Goal: Transaction & Acquisition: Purchase product/service

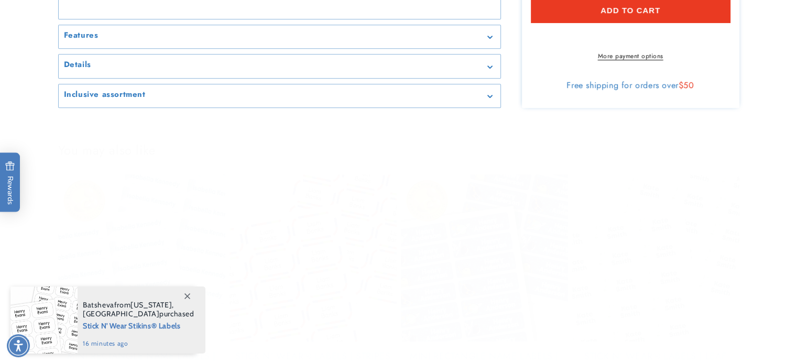
scroll to position [839, 0]
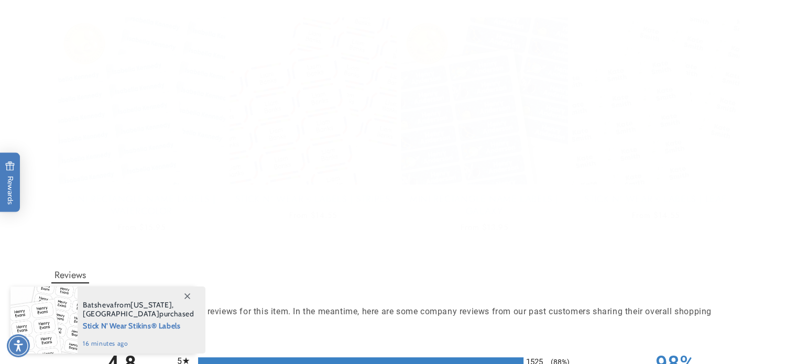
click at [187, 296] on icon at bounding box center [188, 297] width 6 height 6
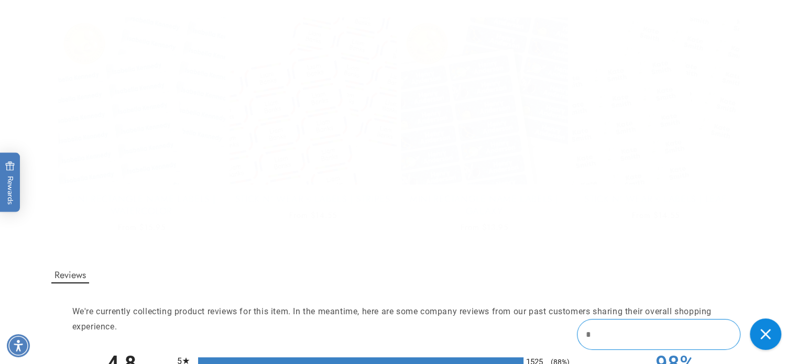
scroll to position [0, 0]
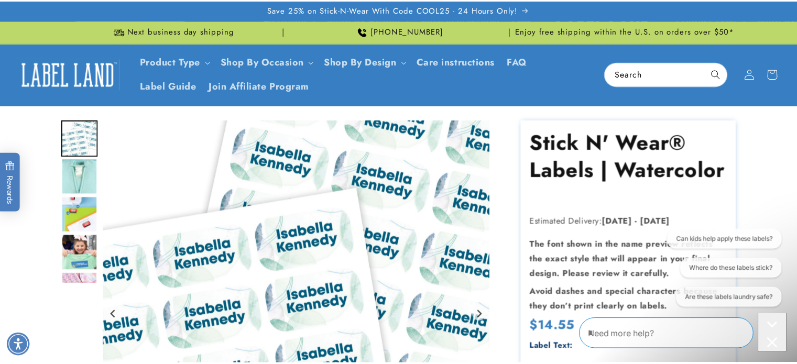
scroll to position [944, 0]
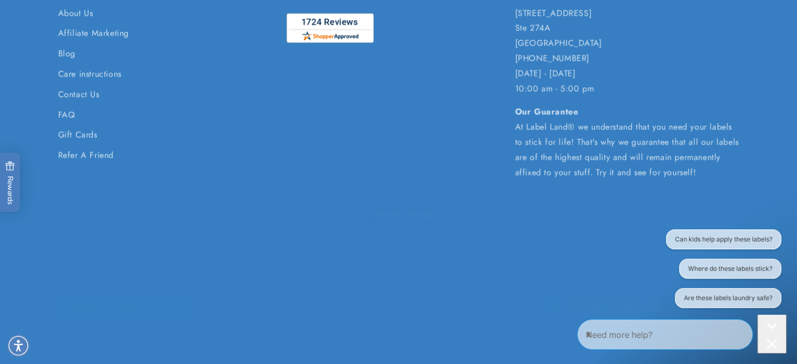
scroll to position [2464, 0]
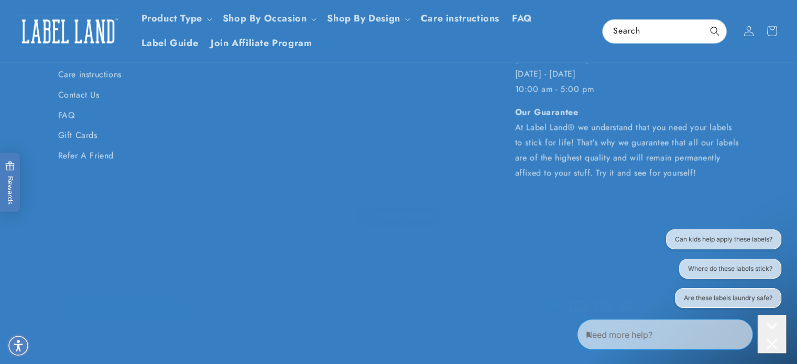
scroll to position [1881, 0]
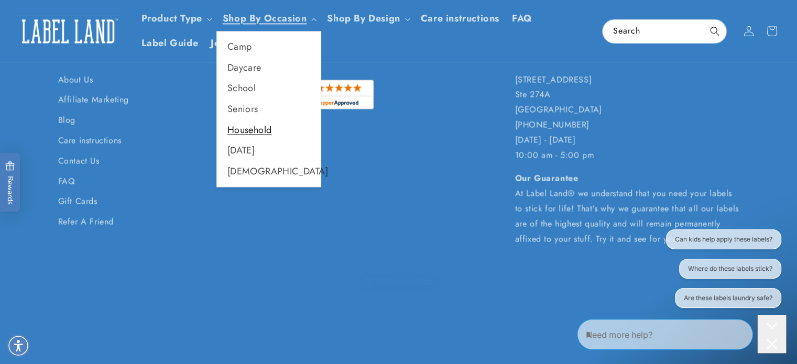
click at [277, 140] on link "Household" at bounding box center [269, 130] width 104 height 20
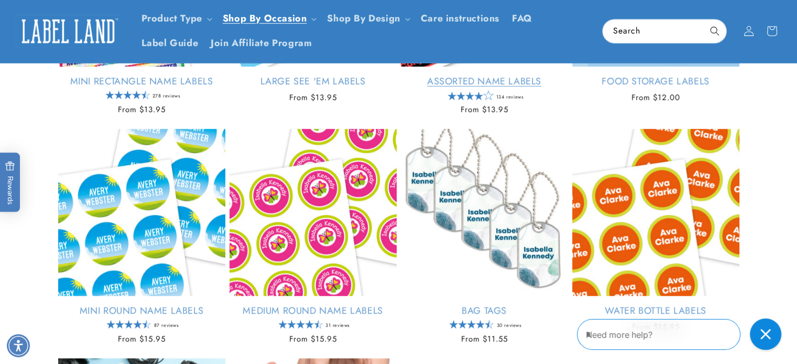
scroll to position [734, 0]
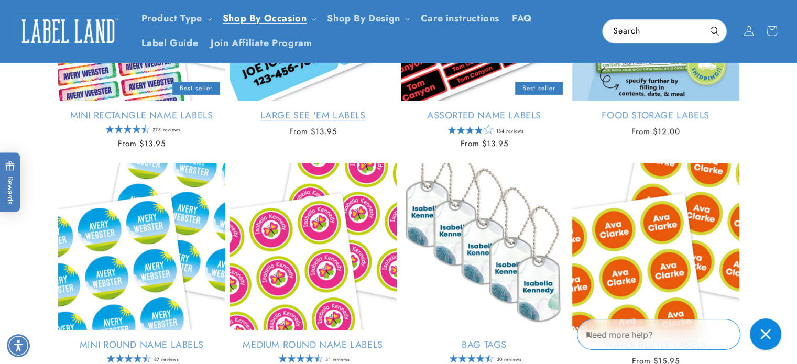
click at [300, 122] on link "Large See 'em Labels" at bounding box center [313, 116] width 167 height 12
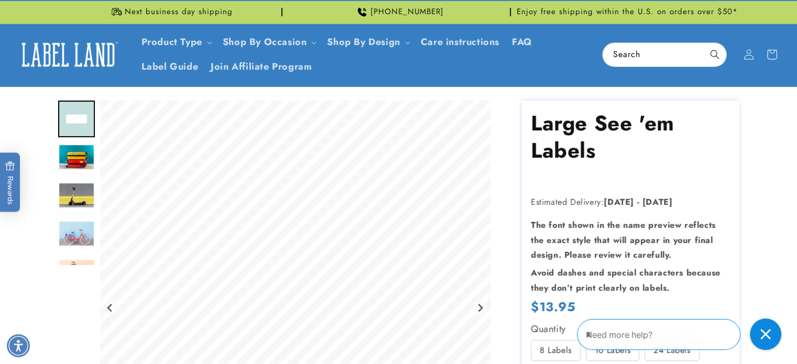
scroll to position [105, 0]
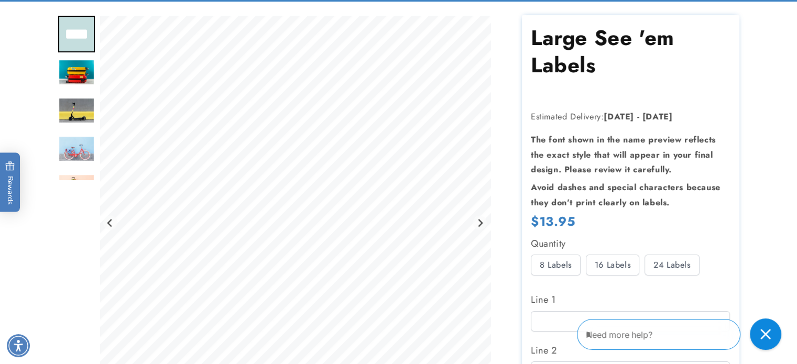
click at [58, 163] on img "Go to slide 4" at bounding box center [76, 149] width 37 height 27
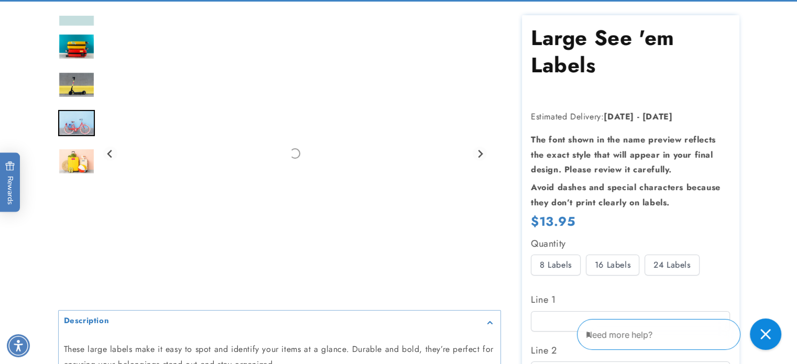
click at [58, 175] on img "Go to slide 5" at bounding box center [76, 161] width 37 height 27
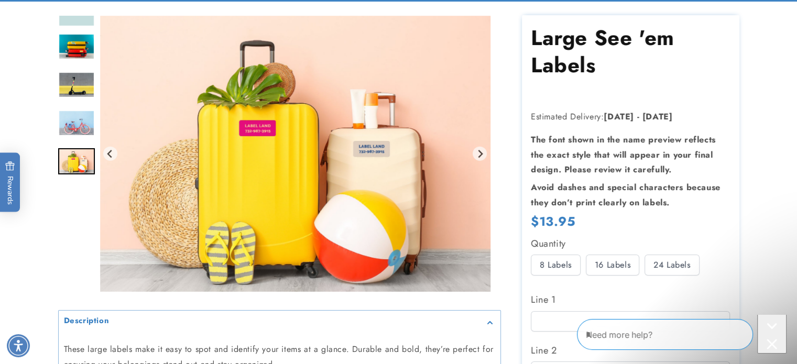
scroll to position [0, 0]
click at [59, 137] on img "Go to slide 4" at bounding box center [76, 123] width 37 height 27
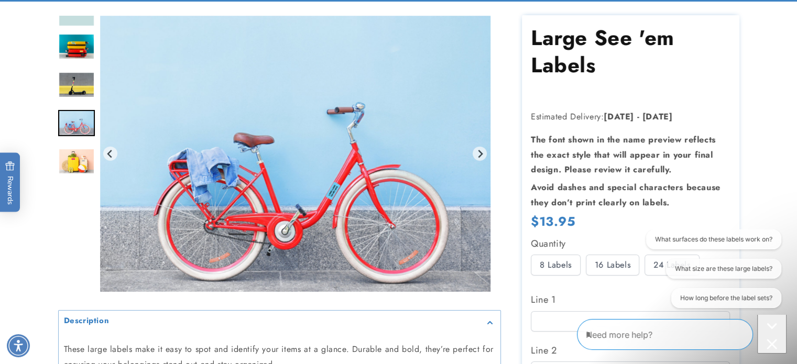
click at [62, 99] on img "Go to slide 3" at bounding box center [76, 85] width 37 height 27
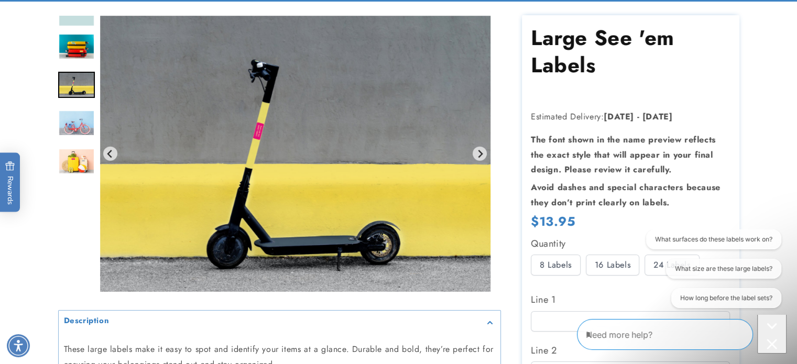
click at [58, 60] on img "Go to slide 2" at bounding box center [76, 47] width 37 height 27
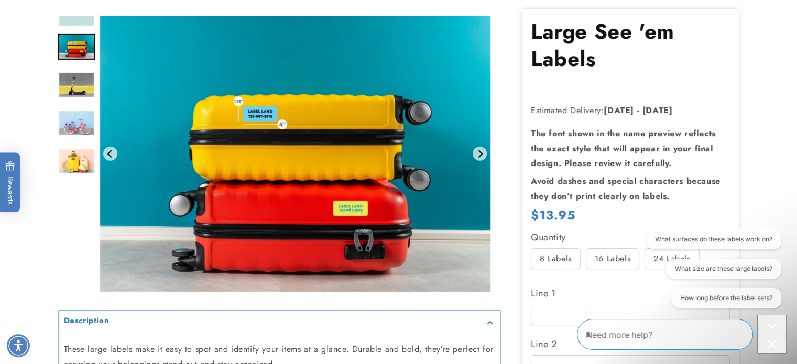
scroll to position [105, 0]
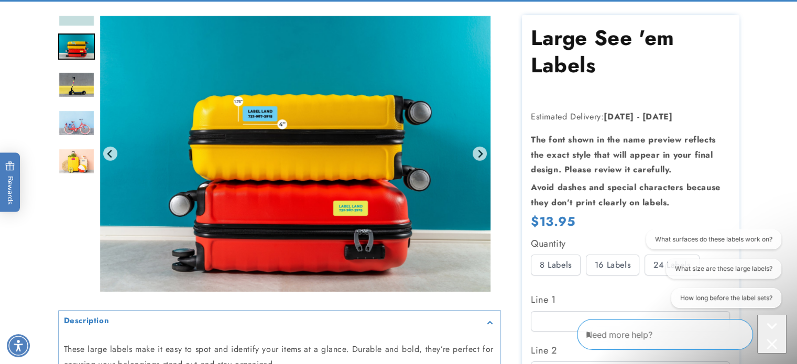
click at [66, 27] on img "Go to slide 1" at bounding box center [76, 8] width 37 height 37
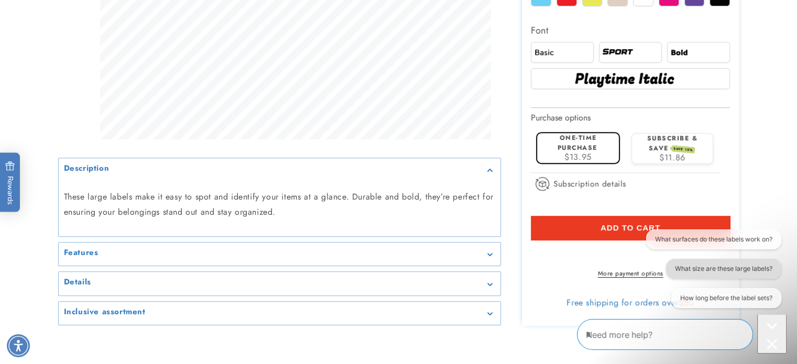
scroll to position [577, 0]
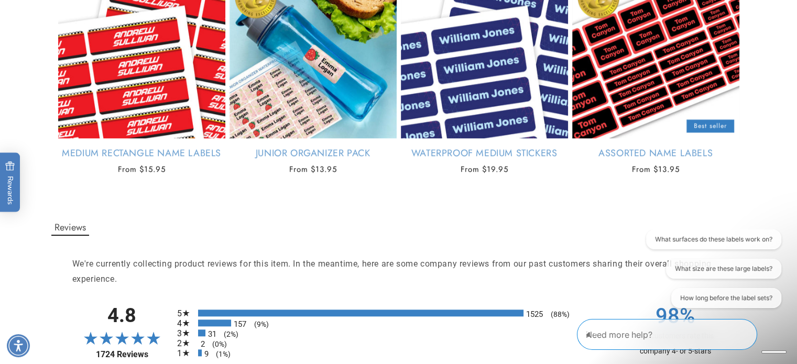
scroll to position [944, 0]
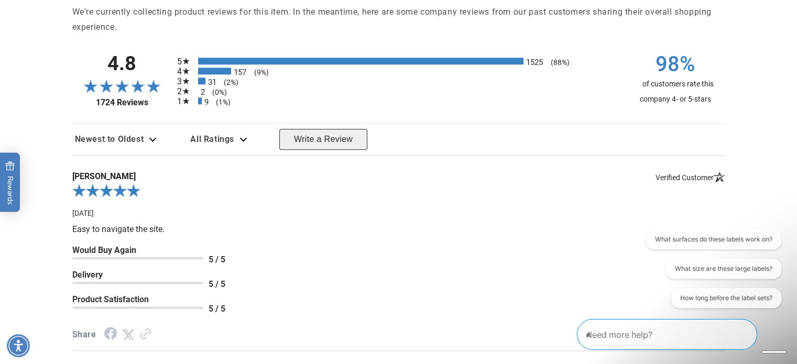
scroll to position [1206, 0]
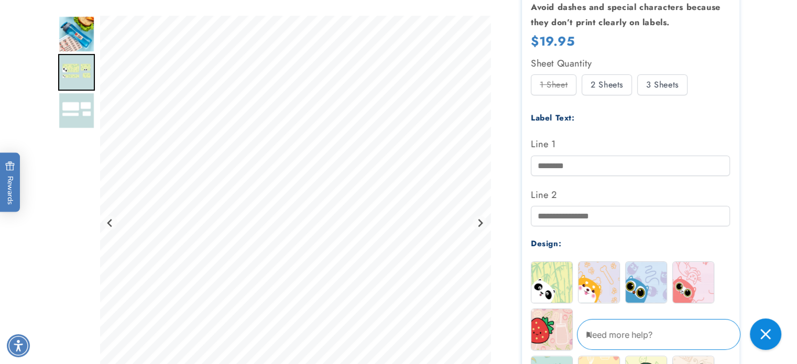
scroll to position [315, 0]
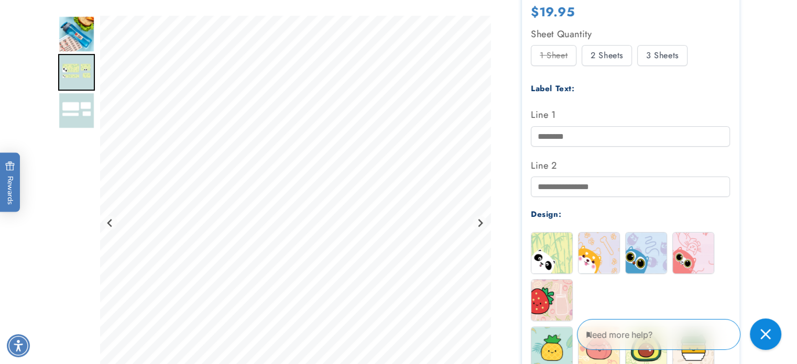
click at [62, 83] on img "Go to slide 2" at bounding box center [76, 72] width 37 height 37
click at [68, 122] on img "Go to slide 3" at bounding box center [76, 110] width 37 height 37
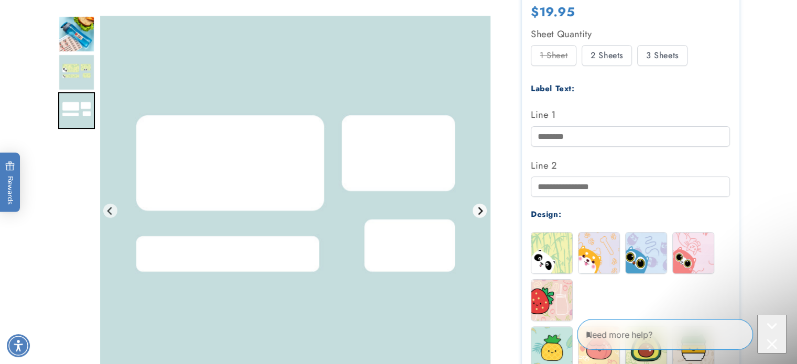
scroll to position [0, 0]
click at [483, 215] on icon "Go to first slide" at bounding box center [480, 211] width 8 height 8
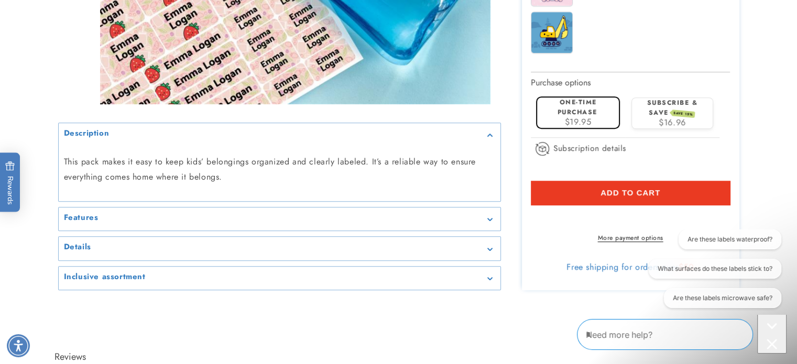
scroll to position [734, 0]
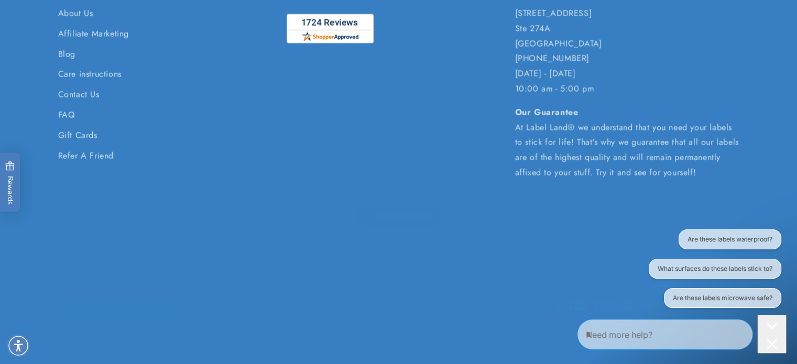
scroll to position [2517, 0]
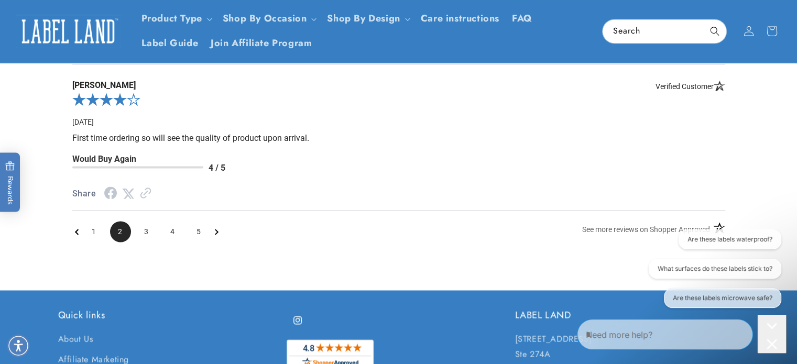
scroll to position [1684, 0]
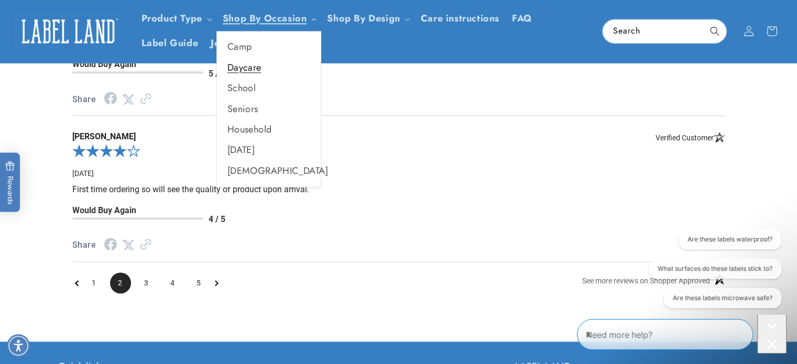
click at [283, 77] on link "Daycare" at bounding box center [269, 68] width 104 height 20
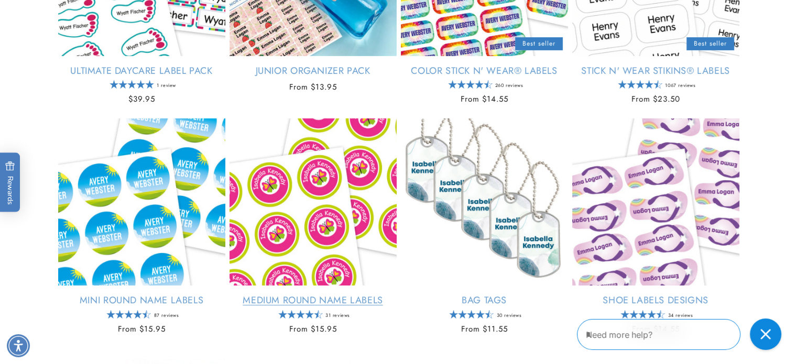
scroll to position [367, 0]
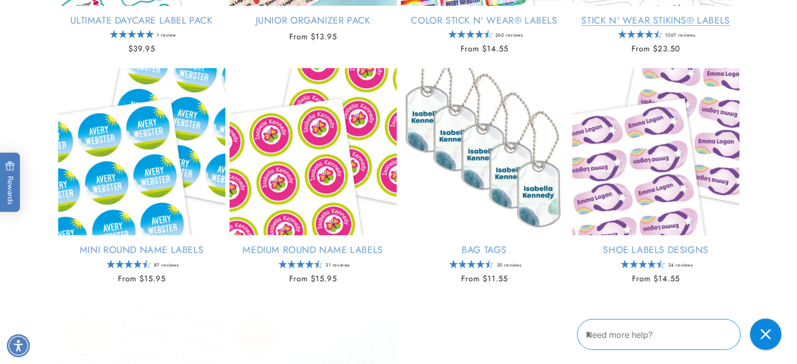
click at [671, 27] on link "Stick N' Wear Stikins® Labels" at bounding box center [656, 21] width 167 height 12
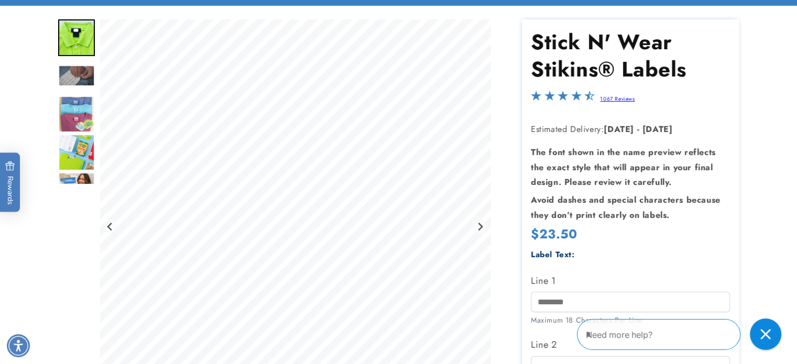
scroll to position [157, 0]
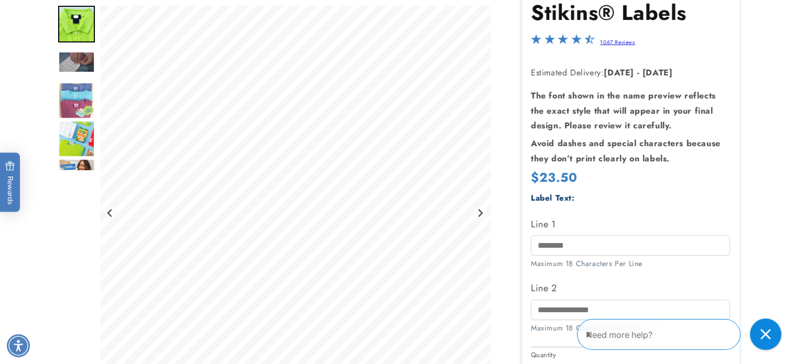
click at [58, 157] on img "Go to slide 5" at bounding box center [76, 138] width 37 height 37
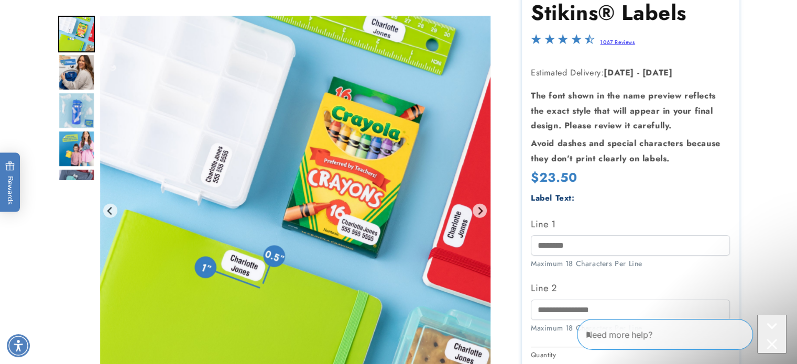
scroll to position [0, 0]
click at [58, 117] on img "Go to slide 7" at bounding box center [76, 110] width 37 height 37
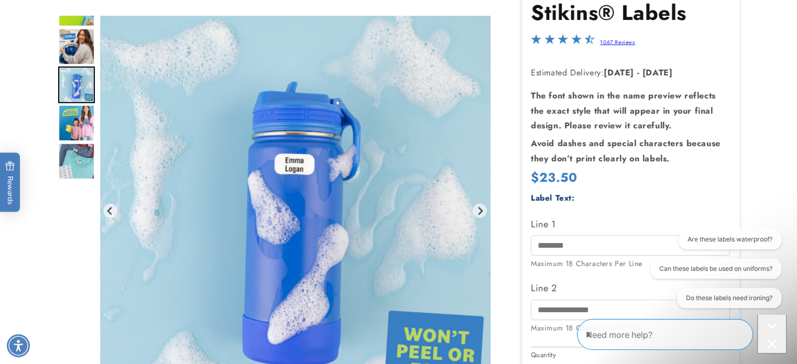
click at [68, 42] on img "Go to slide 6" at bounding box center [76, 46] width 37 height 37
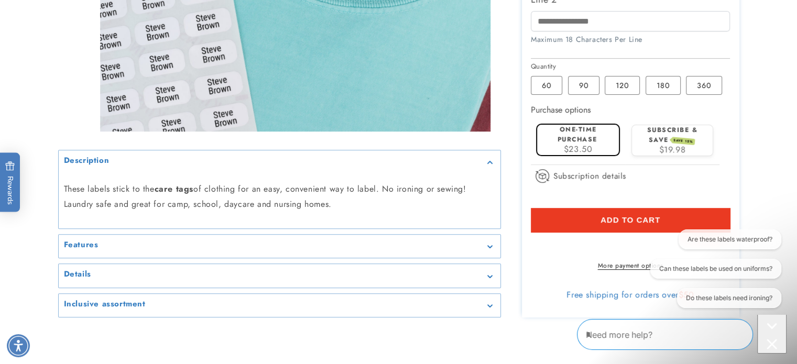
scroll to position [524, 0]
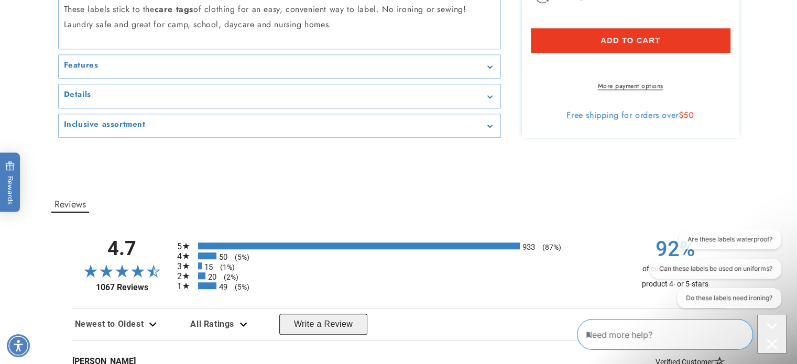
scroll to position [629, 0]
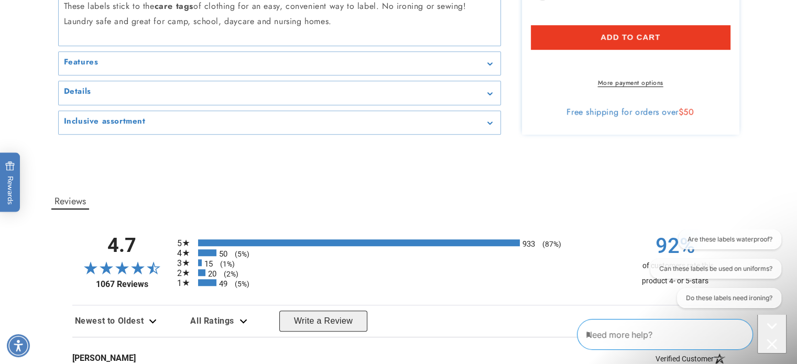
type input "**********"
type input "*"
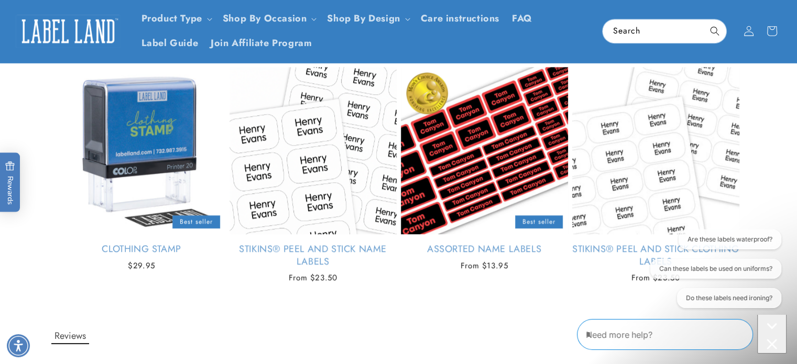
scroll to position [734, 0]
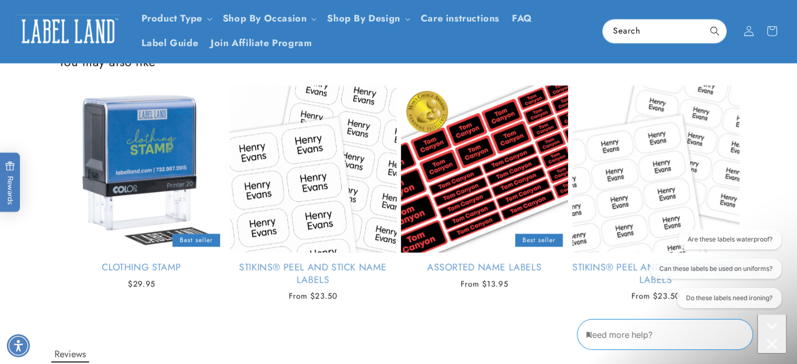
type input "**********"
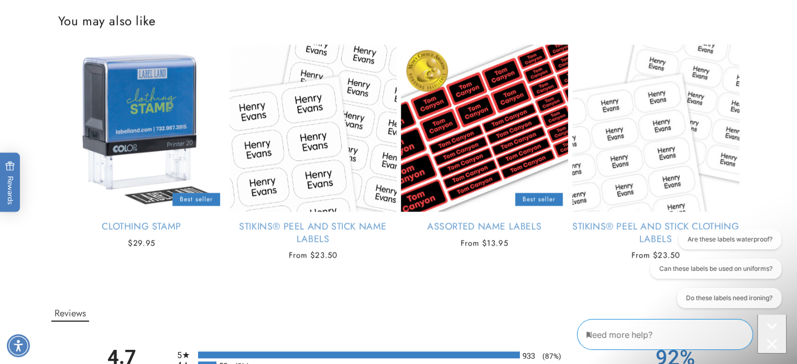
scroll to position [839, 0]
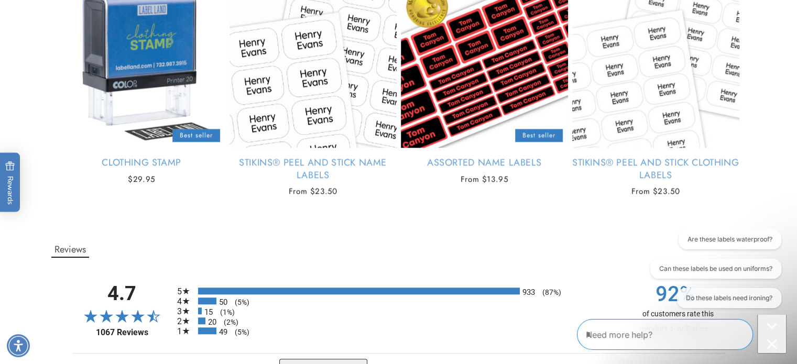
click at [650, 245] on div "Are these labels waterproof? Can these labels be used on uniforms? Do these lab…" at bounding box center [714, 271] width 135 height 83
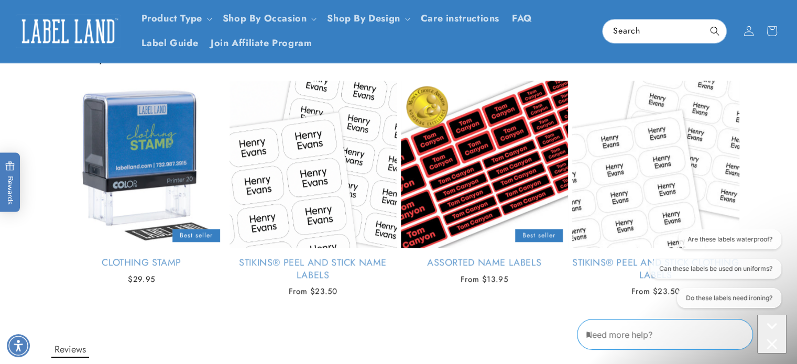
scroll to position [734, 0]
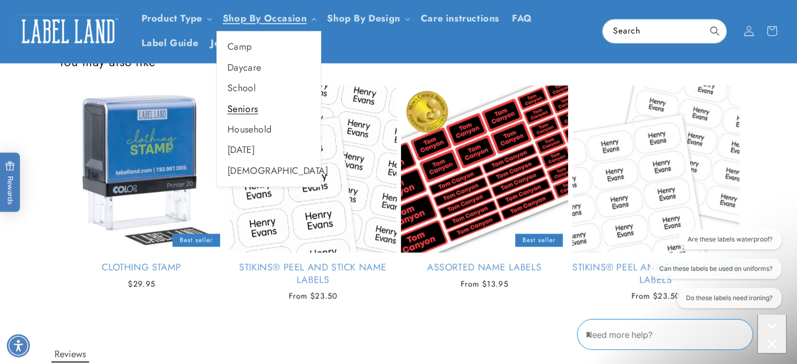
click at [279, 120] on link "Seniors" at bounding box center [269, 109] width 104 height 20
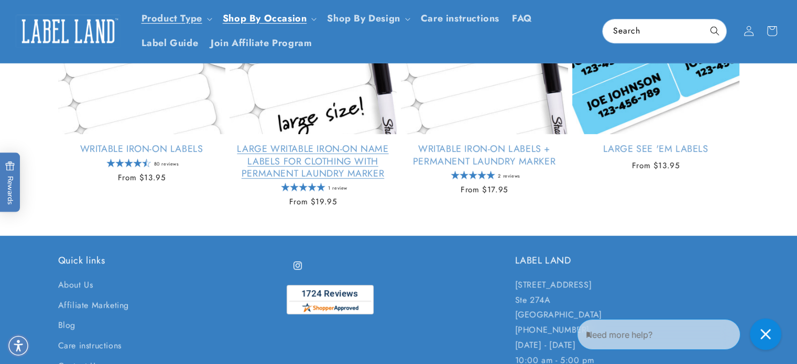
scroll to position [417, 0]
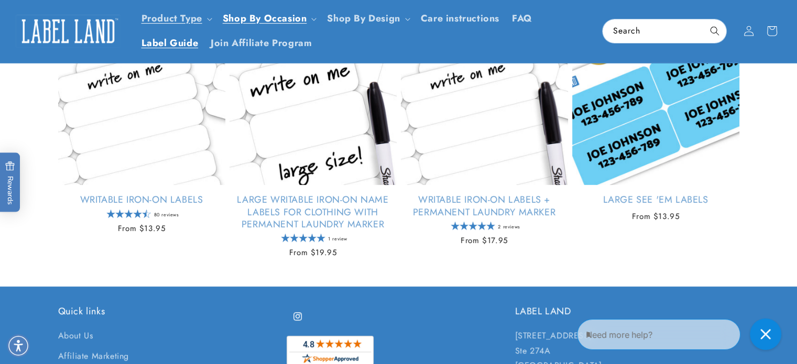
click at [199, 49] on span "Label Guide" at bounding box center [170, 43] width 57 height 12
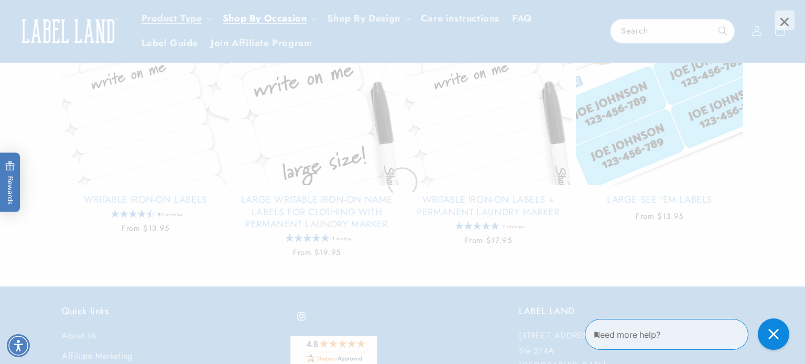
click at [786, 18] on span "×" at bounding box center [785, 20] width 20 height 20
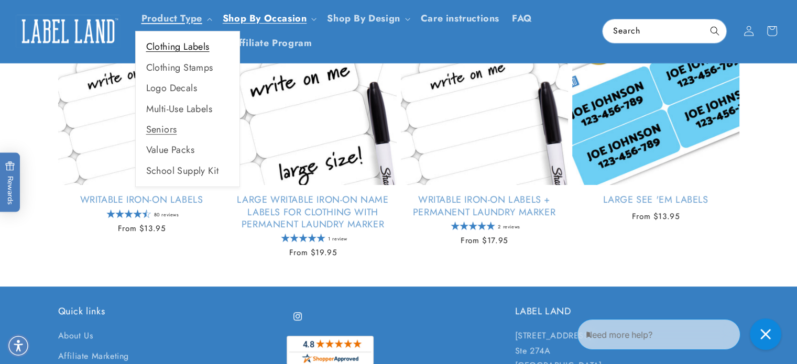
click at [192, 57] on link "Clothing Labels" at bounding box center [188, 47] width 104 height 20
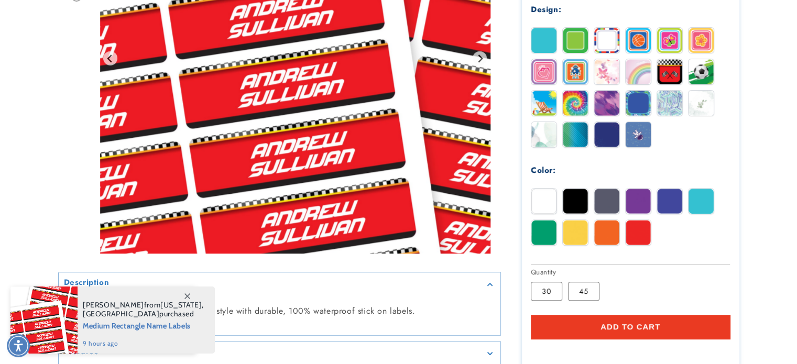
scroll to position [629, 0]
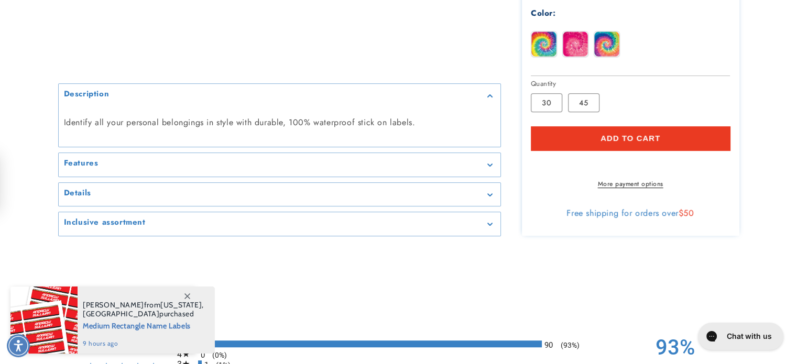
scroll to position [0, 0]
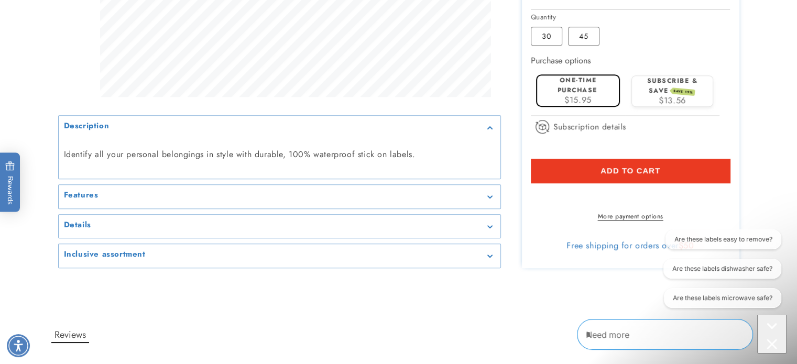
click at [663, 230] on div "Are these labels easy to remove? Are these labels dishwasher safe? Are these la…" at bounding box center [720, 271] width 121 height 83
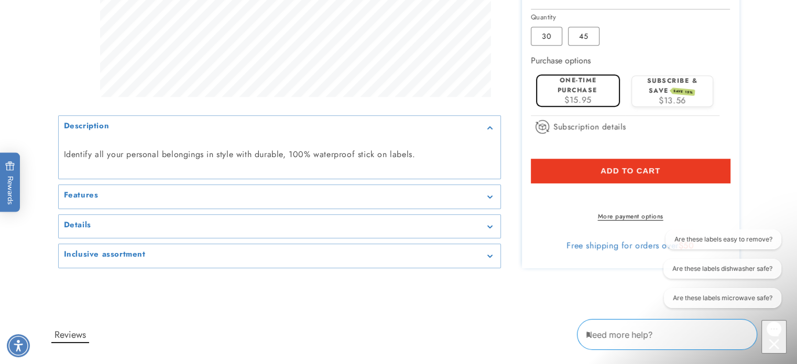
click at [666, 234] on button "Are these labels easy to remove?" at bounding box center [723, 240] width 116 height 20
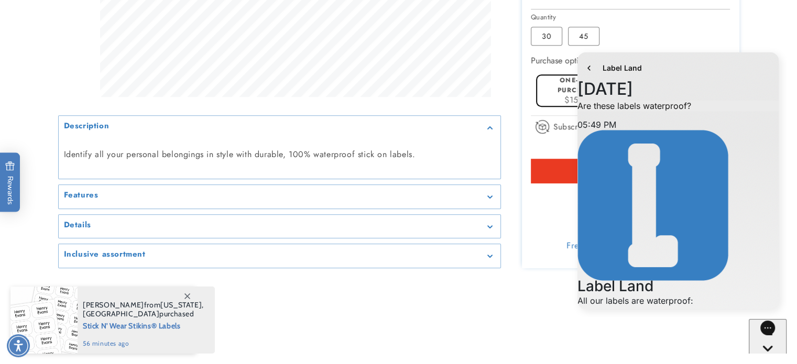
click at [557, 233] on main at bounding box center [398, 305] width 797 height 1657
drag, startPoint x: 566, startPoint y: 263, endPoint x: 5, endPoint y: 222, distance: 562.5
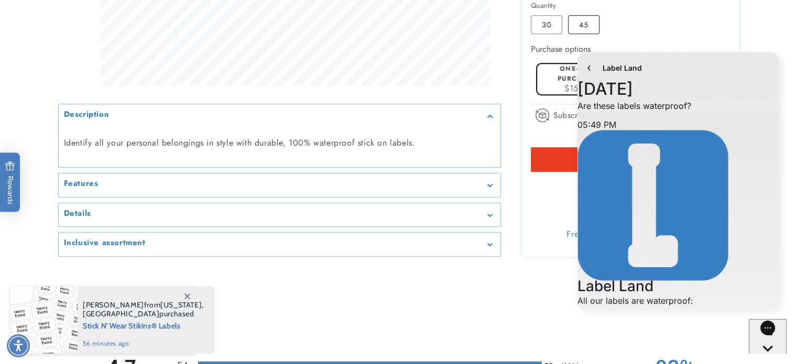
scroll to position [734, 0]
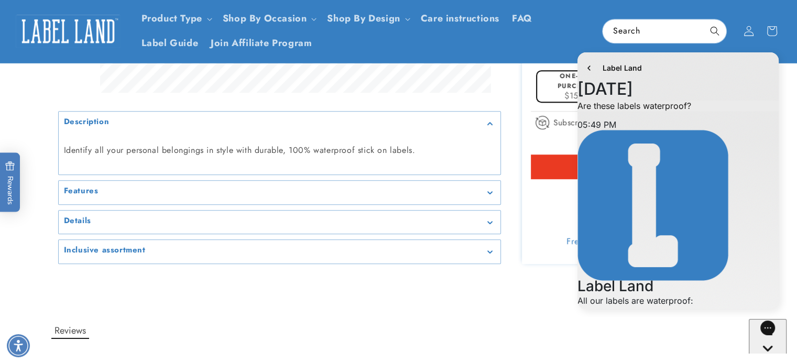
scroll to position [682, 0]
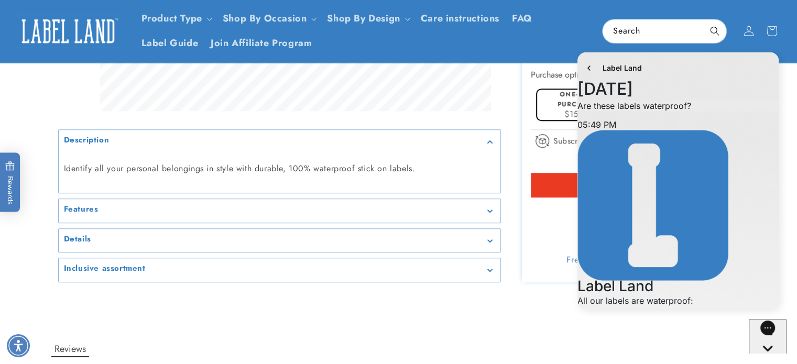
click at [622, 317] on div "Label Land History has been fetched July 29 5:49 PM. You said: Are these labels…" at bounding box center [678, 182] width 217 height 270
click at [624, 314] on div "Label Land History has been fetched July 29 5:49 PM. You said: Are these labels…" at bounding box center [678, 182] width 217 height 270
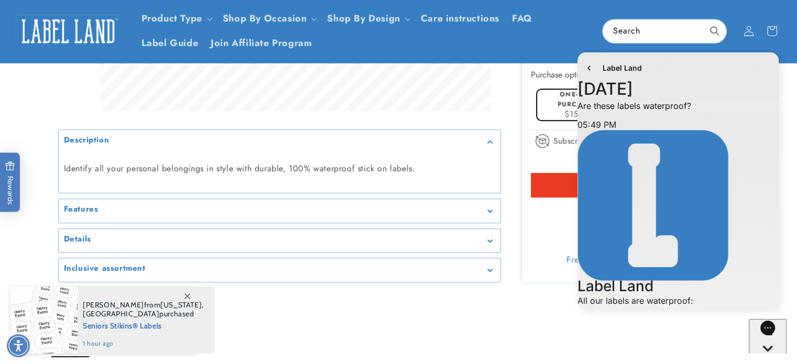
click at [571, 145] on div "Label Land History has been fetched July 29 5:49 PM. You said: Are these labels…" at bounding box center [678, 182] width 217 height 270
click at [566, 210] on main at bounding box center [398, 285] width 797 height 1723
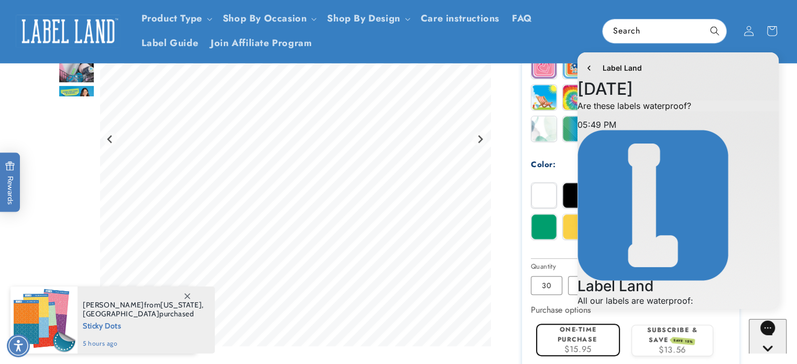
scroll to position [472, 0]
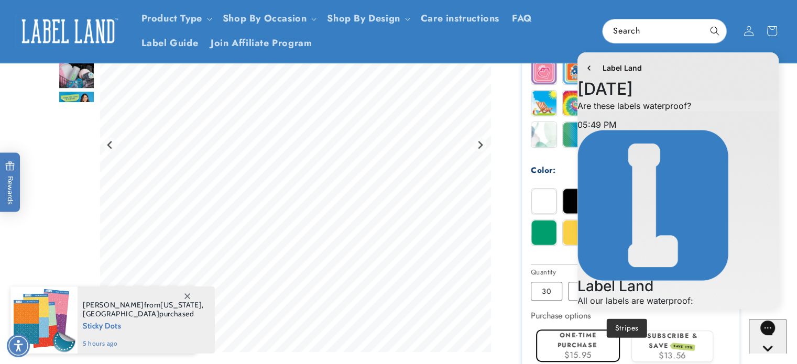
click at [620, 53] on img at bounding box center [607, 40] width 25 height 25
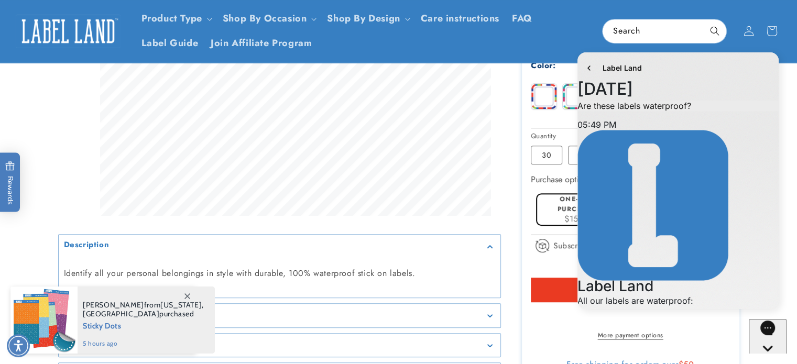
scroll to position [524, 0]
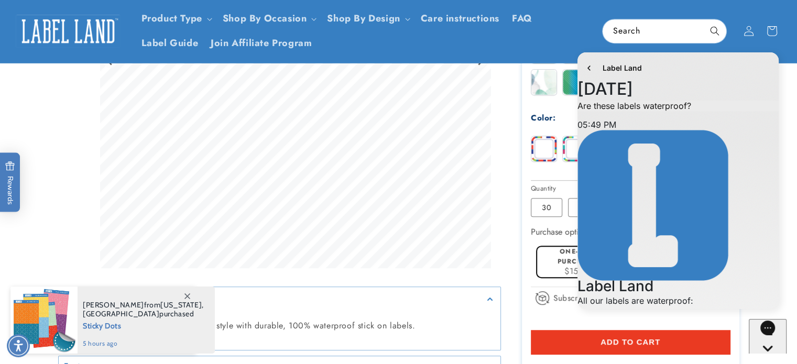
click at [620, 32] on img at bounding box center [607, 19] width 25 height 25
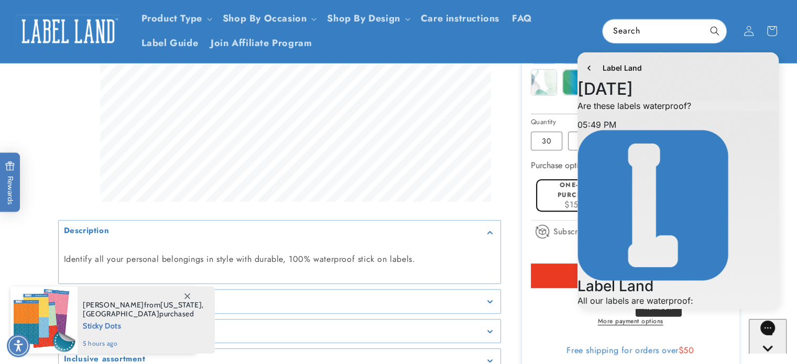
click at [651, 32] on img at bounding box center [638, 19] width 25 height 25
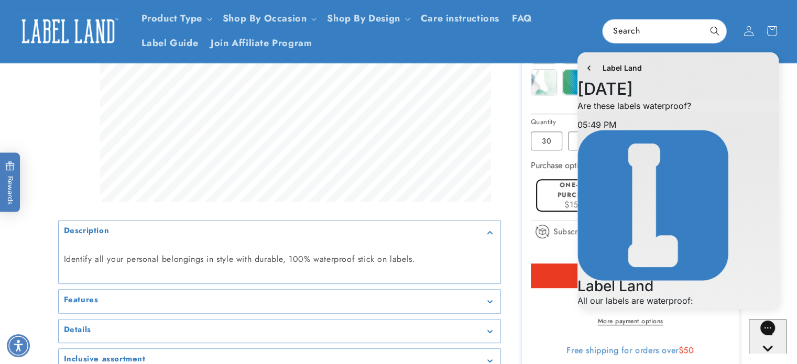
click at [714, 63] on img at bounding box center [701, 50] width 25 height 25
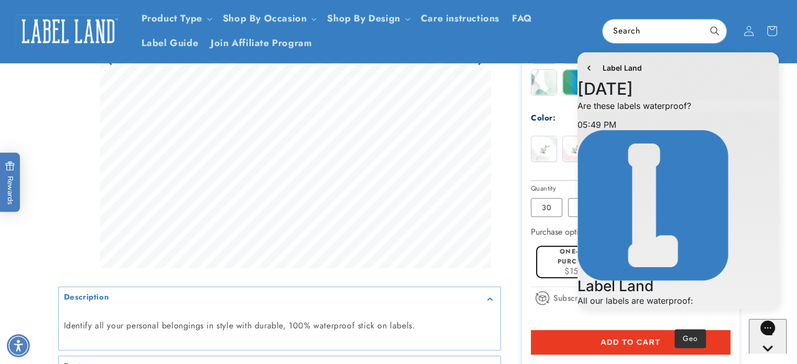
scroll to position [577, 0]
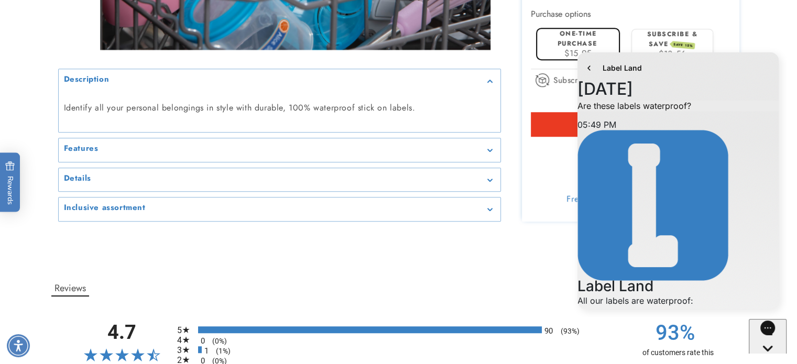
scroll to position [786, 0]
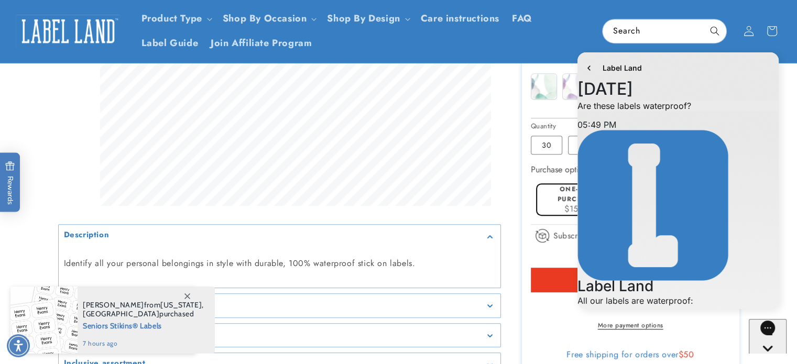
scroll to position [577, 0]
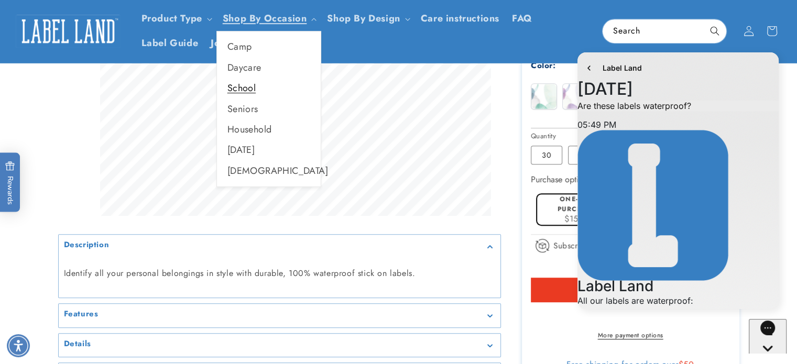
click at [281, 99] on link "School" at bounding box center [269, 88] width 104 height 20
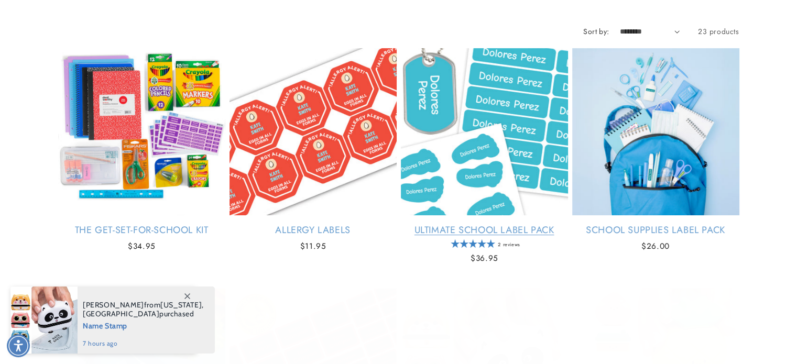
scroll to position [157, 0]
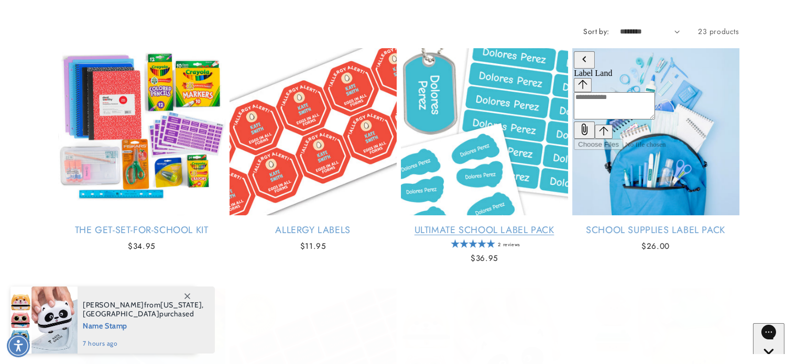
click at [528, 228] on link "Ultimate School Label Pack" at bounding box center [484, 230] width 167 height 12
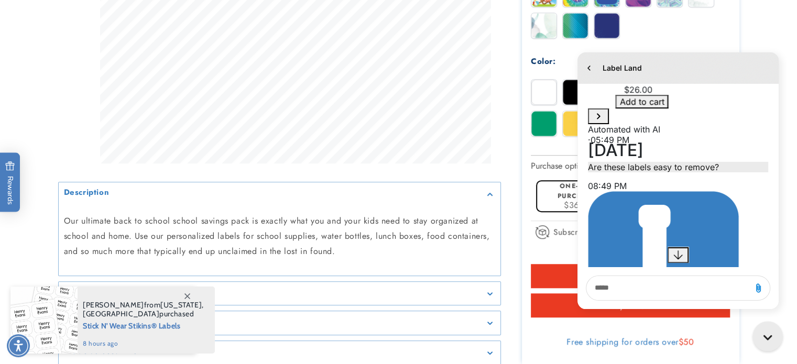
scroll to position [554, 0]
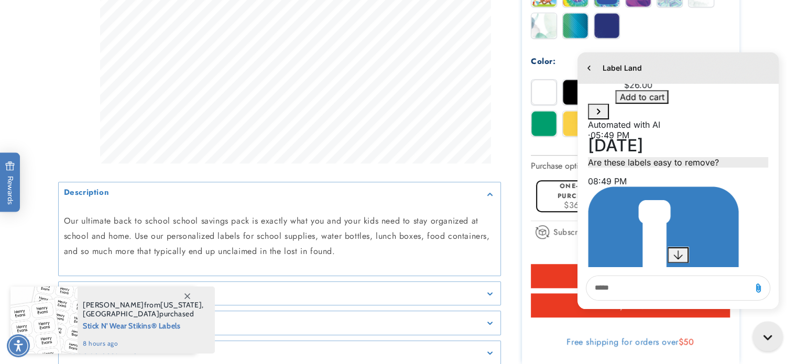
click at [765, 335] on icon "Gorgias live chat" at bounding box center [770, 339] width 12 height 12
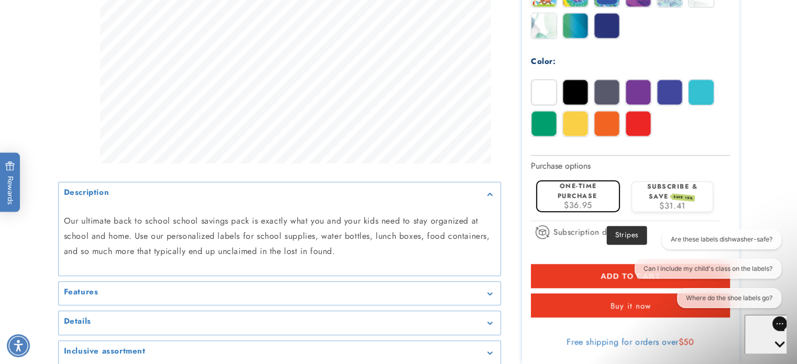
scroll to position [0, 0]
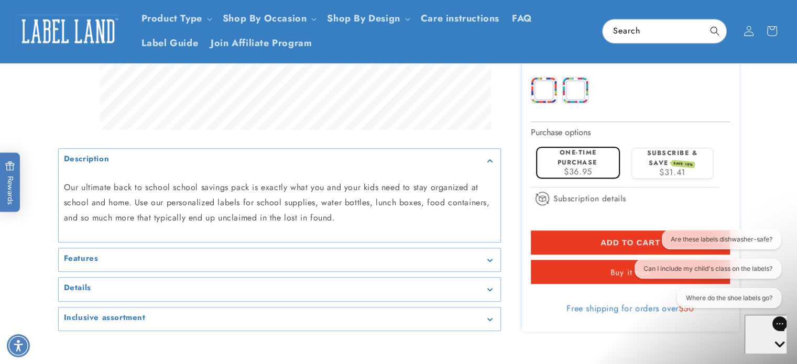
scroll to position [682, 0]
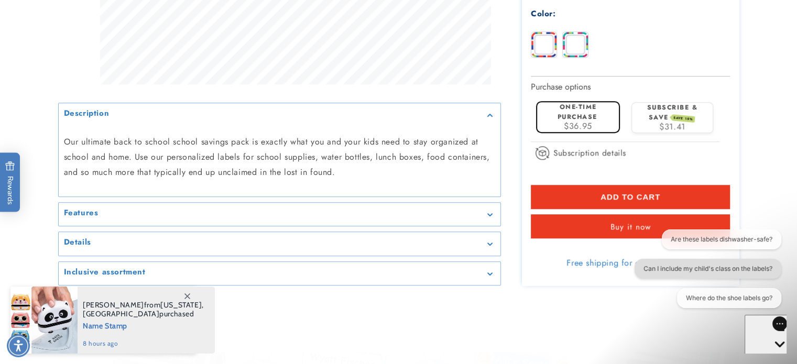
scroll to position [786, 0]
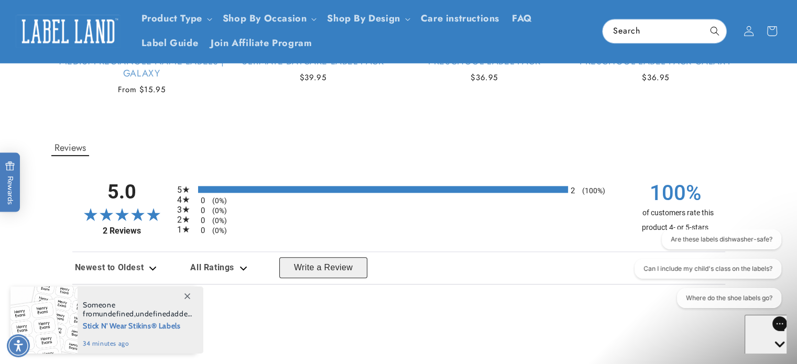
scroll to position [1153, 0]
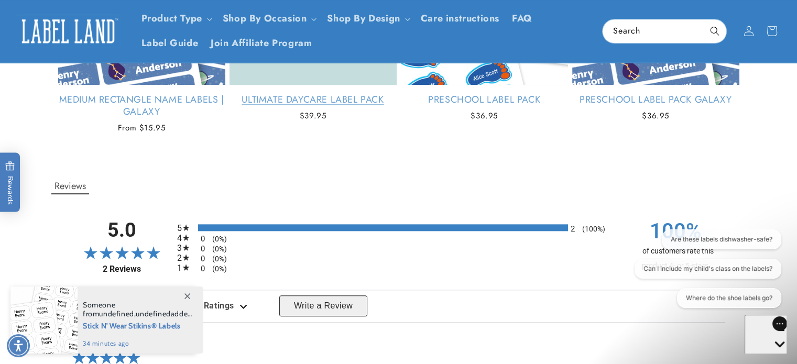
click at [341, 106] on link "Ultimate Daycare Label Pack" at bounding box center [313, 100] width 167 height 12
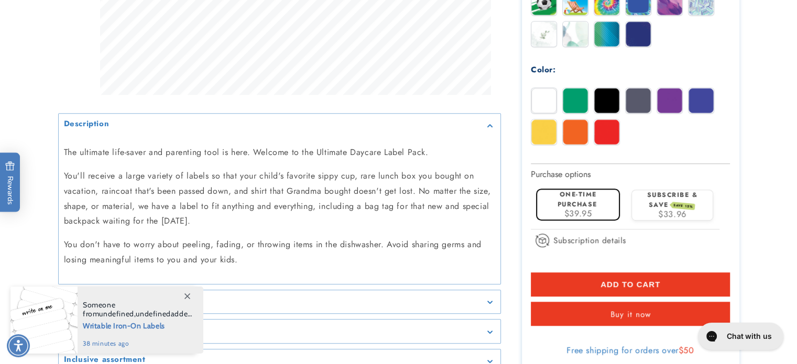
scroll to position [682, 0]
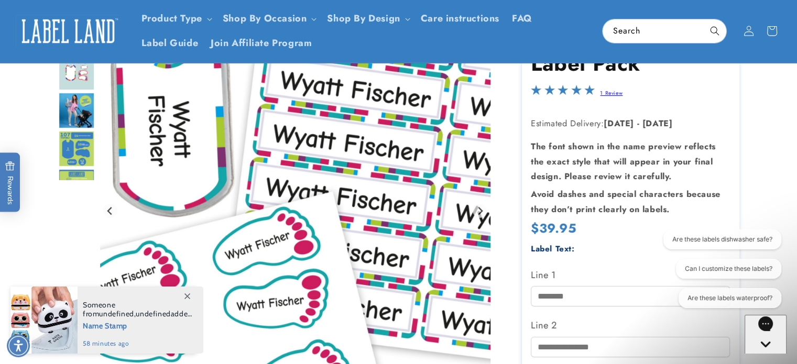
scroll to position [105, 0]
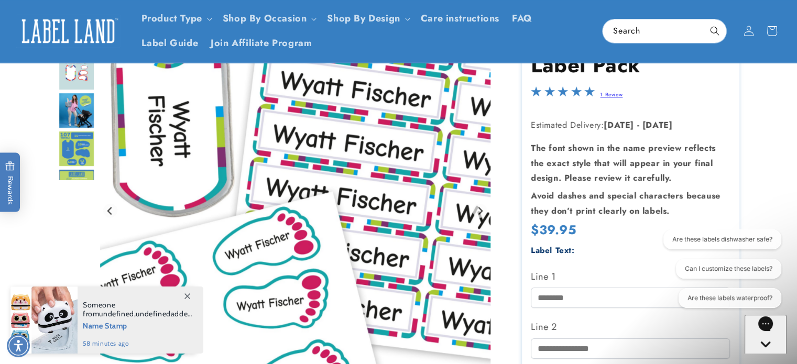
click at [623, 99] on link "1 Review" at bounding box center [611, 95] width 23 height 8
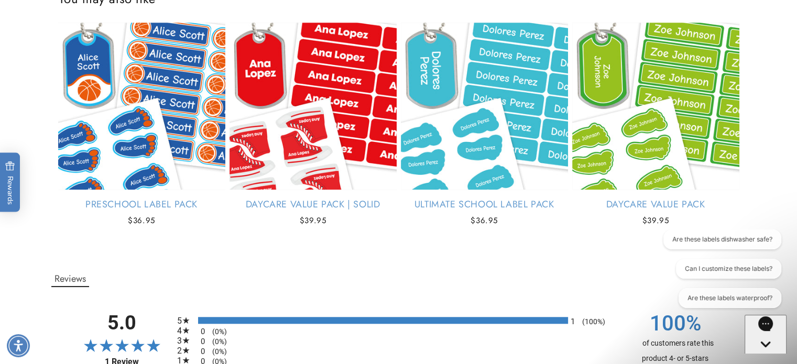
scroll to position [1060, 0]
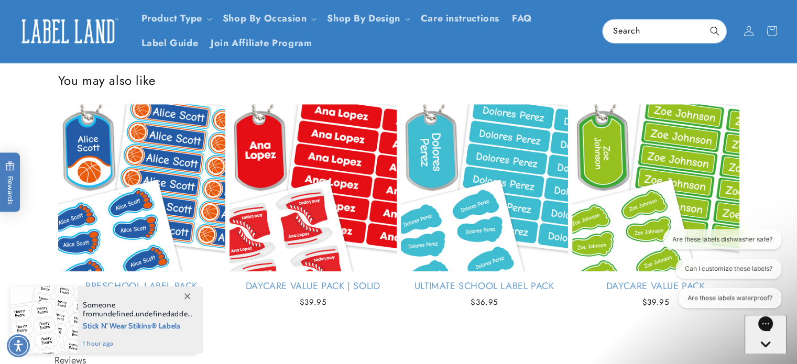
scroll to position [955, 0]
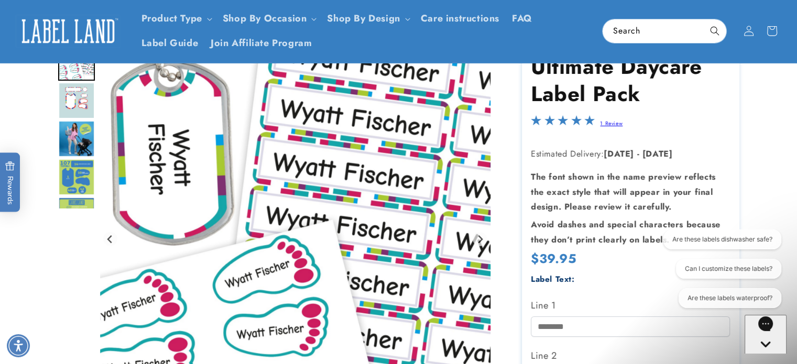
scroll to position [63, 0]
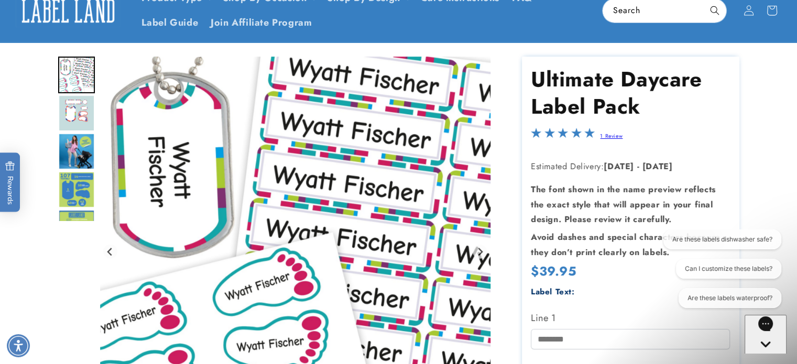
click at [61, 132] on img "Go to slide 2" at bounding box center [76, 113] width 37 height 37
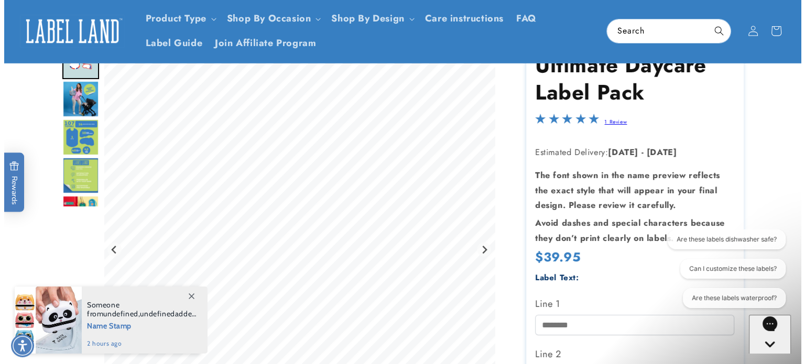
scroll to position [0, 0]
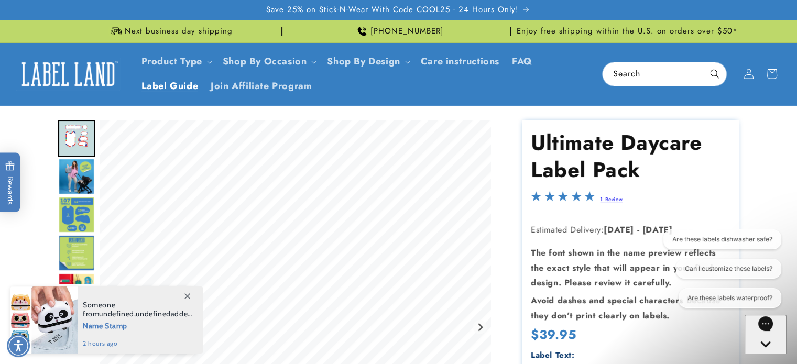
click at [199, 92] on span "Label Guide" at bounding box center [170, 86] width 57 height 12
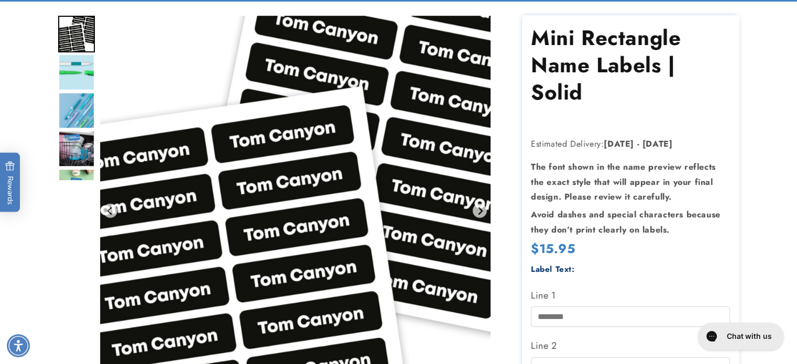
click at [58, 129] on img "Go to slide 3" at bounding box center [76, 110] width 37 height 37
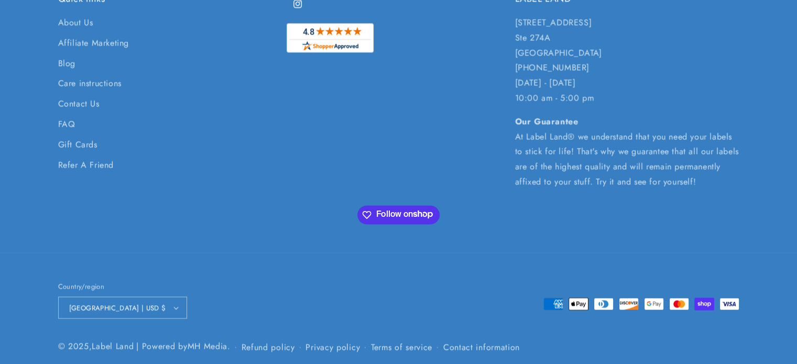
scroll to position [1957, 0]
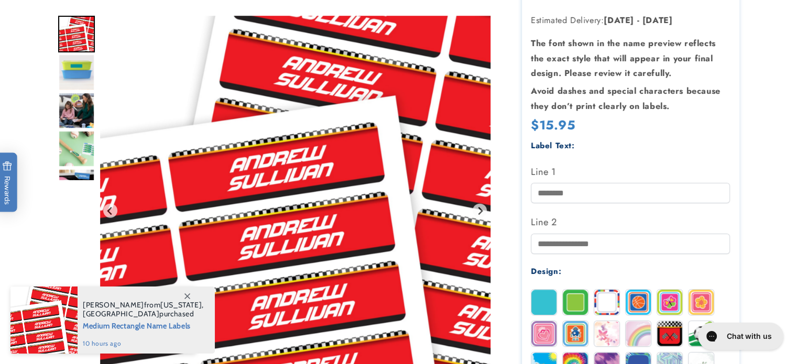
click at [69, 161] on img "Go to slide 4" at bounding box center [76, 149] width 37 height 37
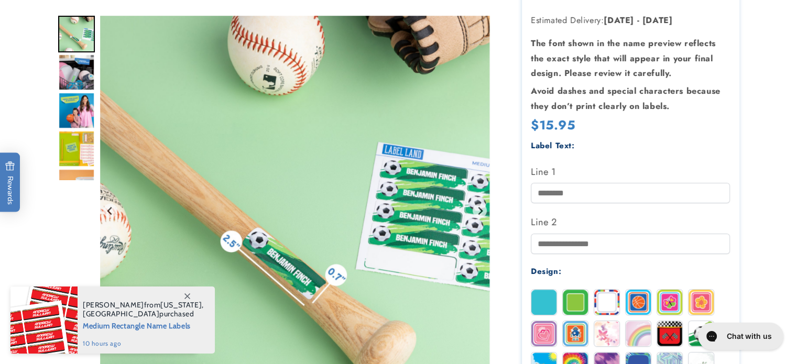
click at [58, 118] on img "Go to slide 6" at bounding box center [76, 110] width 37 height 37
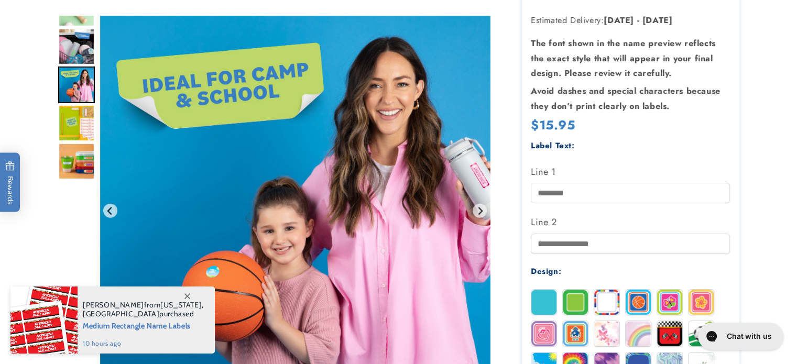
click at [63, 60] on img "Go to slide 5" at bounding box center [76, 46] width 37 height 37
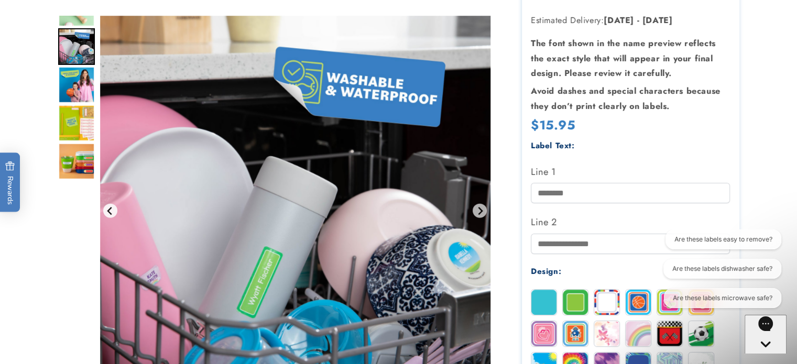
click at [106, 215] on icon "Previous slide" at bounding box center [110, 211] width 8 height 8
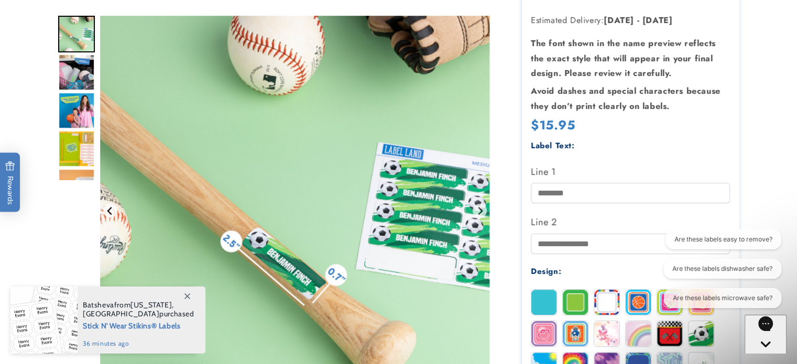
click at [106, 215] on icon "Previous slide" at bounding box center [110, 211] width 8 height 8
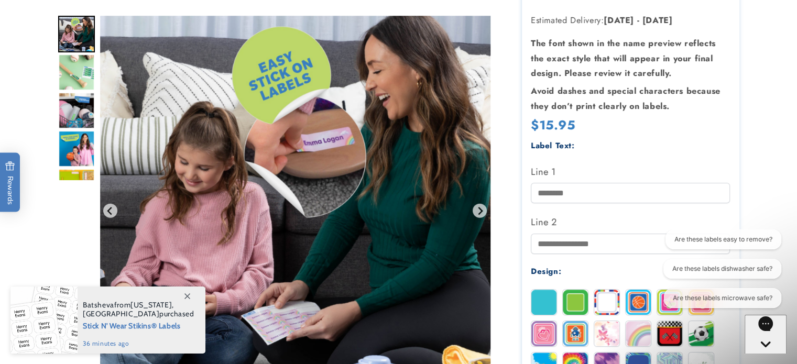
click at [187, 297] on icon at bounding box center [188, 297] width 6 height 6
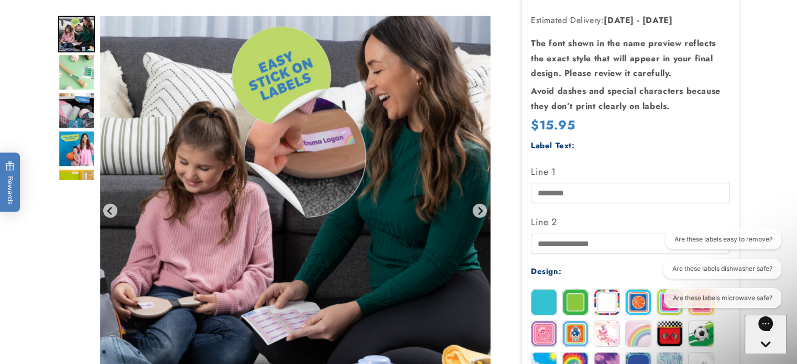
click at [59, 180] on img "Go to slide 7" at bounding box center [76, 187] width 37 height 37
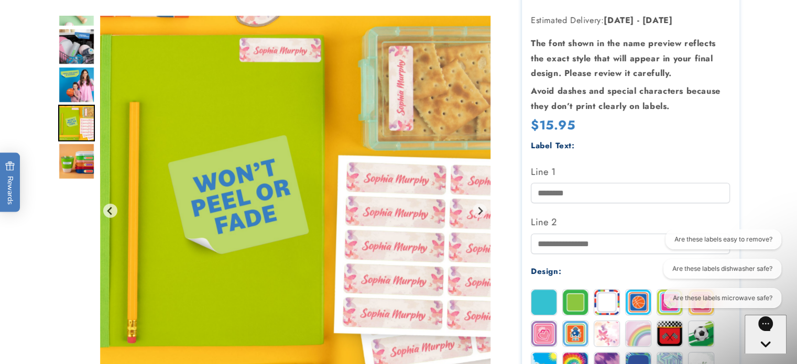
click at [58, 133] on img "Go to slide 7" at bounding box center [76, 123] width 37 height 37
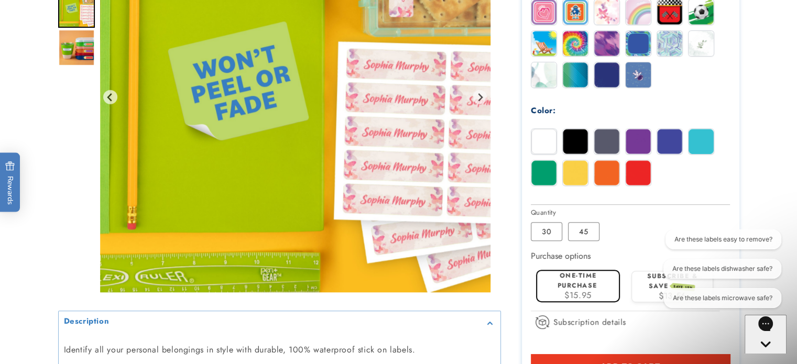
scroll to position [577, 0]
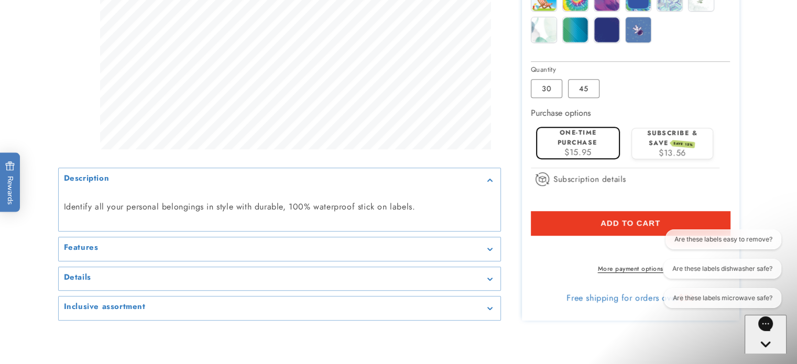
click at [658, 286] on div "Are these labels easy to remove? Are these labels dishwasher safe? Are these la…" at bounding box center [721, 271] width 132 height 83
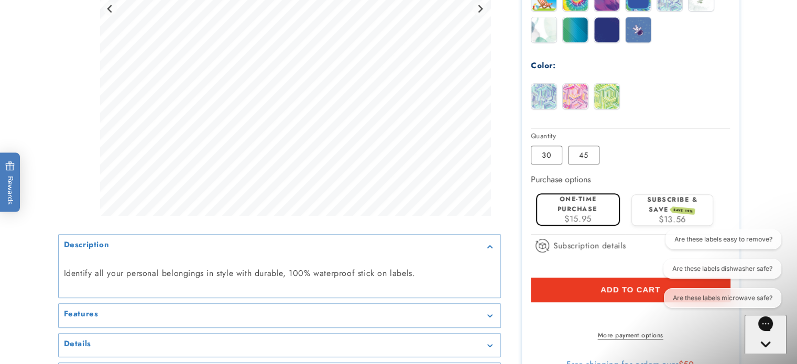
click at [698, 256] on div "Are these labels easy to remove? Are these labels dishwasher safe? Are these la…" at bounding box center [720, 271] width 121 height 83
type input "**********"
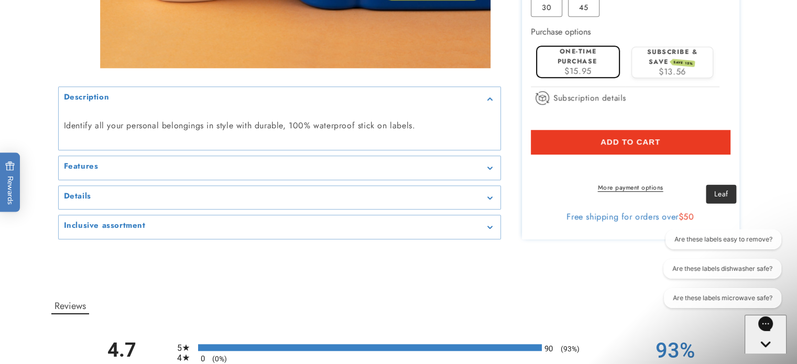
scroll to position [786, 0]
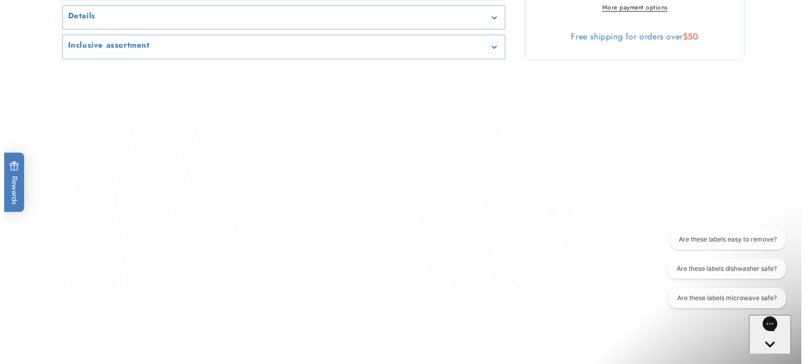
scroll to position [944, 0]
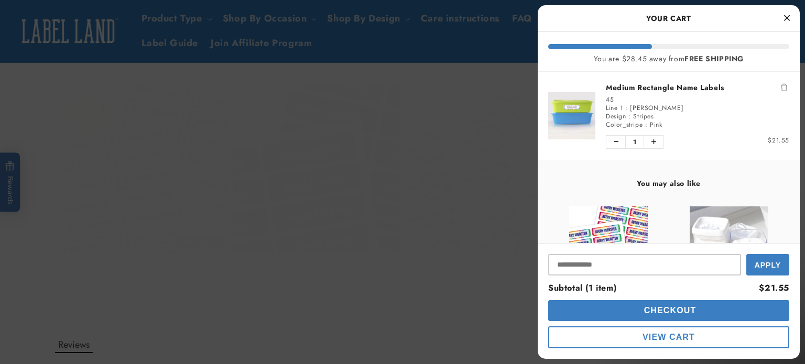
click at [664, 311] on span "Checkout" at bounding box center [669, 310] width 55 height 9
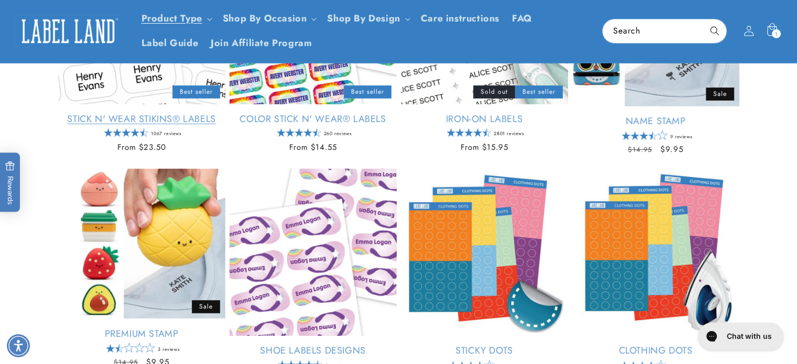
scroll to position [262, 0]
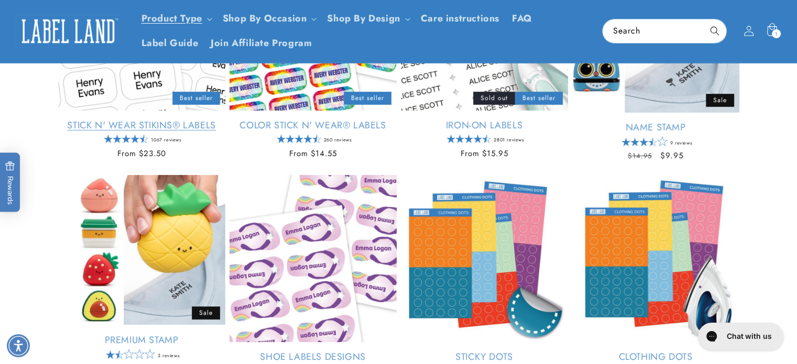
click at [113, 132] on link "Stick N' Wear Stikins® Labels" at bounding box center [141, 126] width 167 height 12
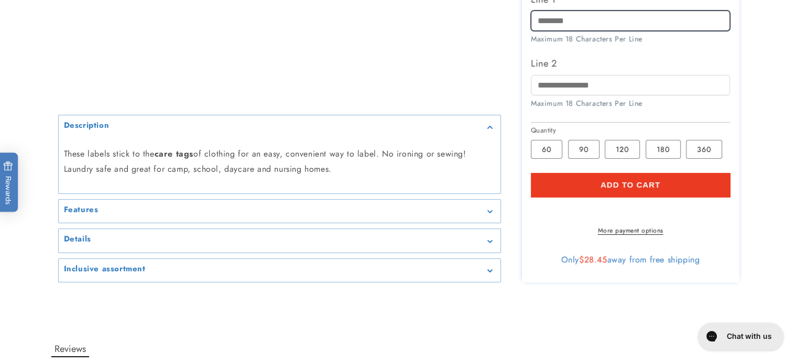
click at [597, 31] on input "Line 1" at bounding box center [630, 20] width 199 height 20
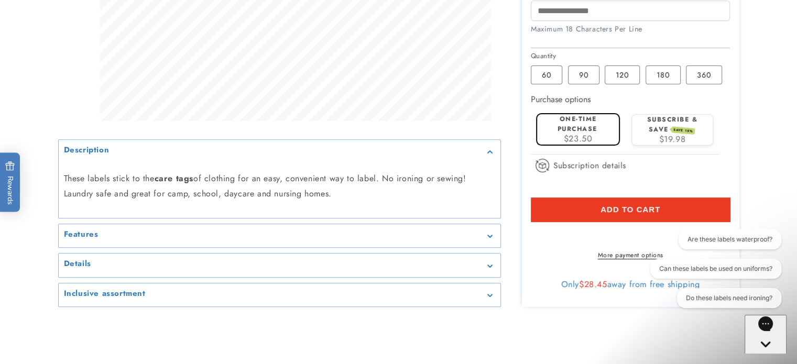
scroll to position [524, 0]
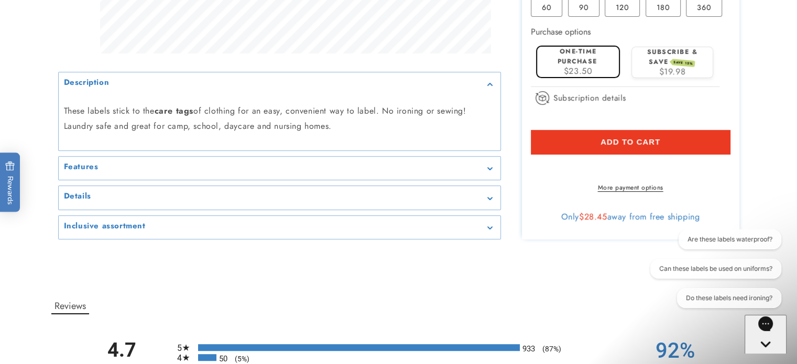
type input "**********"
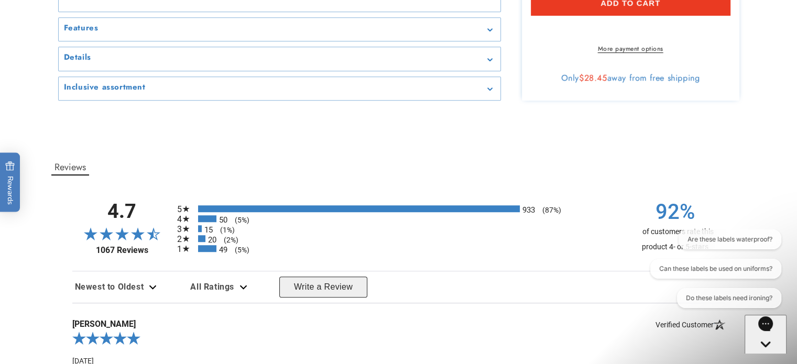
scroll to position [682, 0]
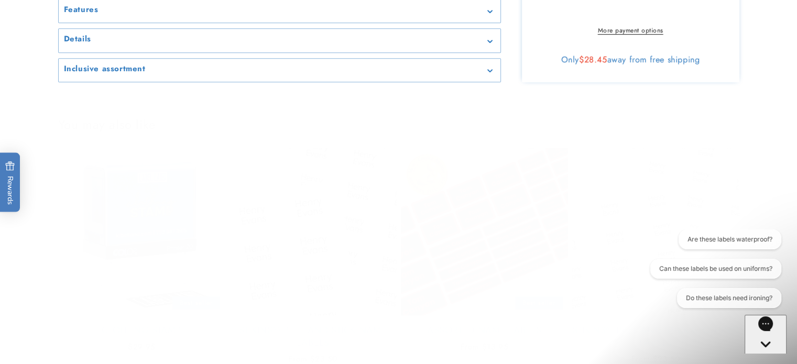
type input "**********"
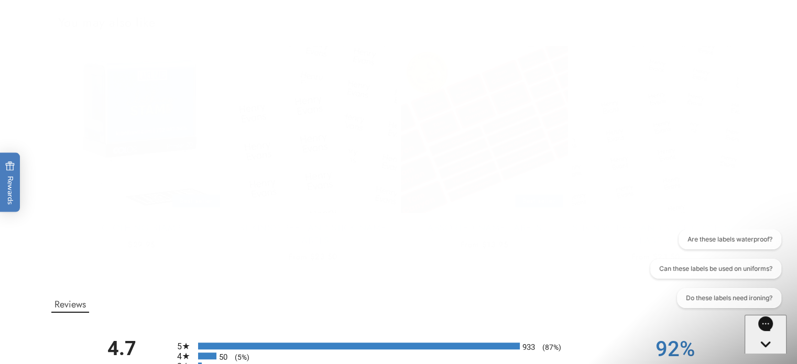
scroll to position [786, 0]
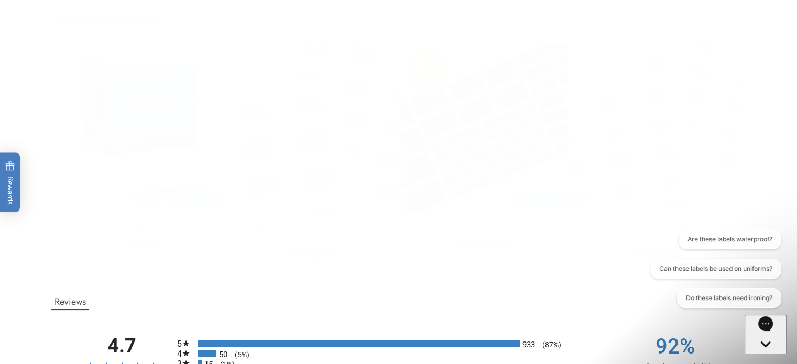
click at [649, 296] on div "Are these labels waterproof? Can these labels be used on uniforms? Do these lab…" at bounding box center [714, 271] width 135 height 83
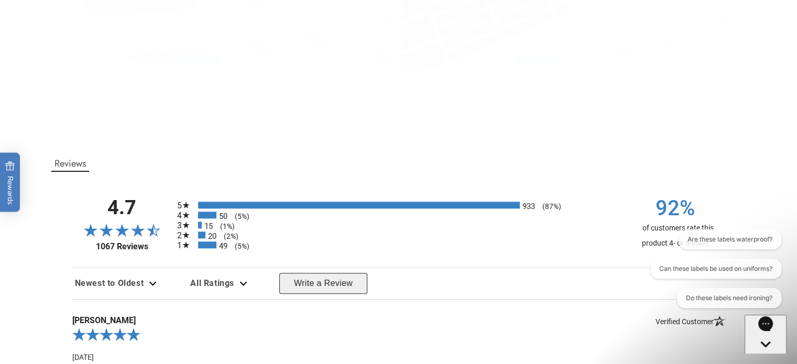
scroll to position [944, 0]
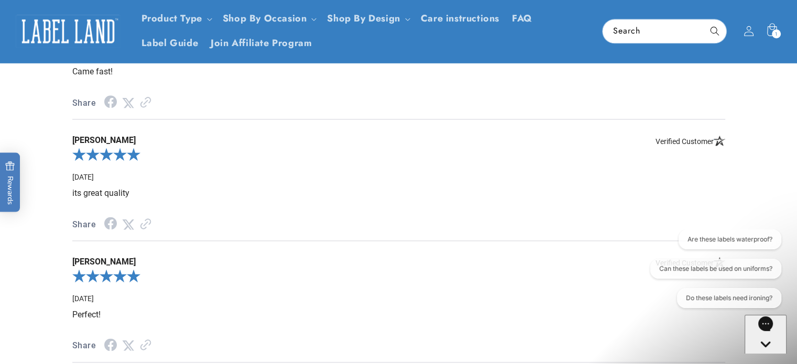
scroll to position [1242, 0]
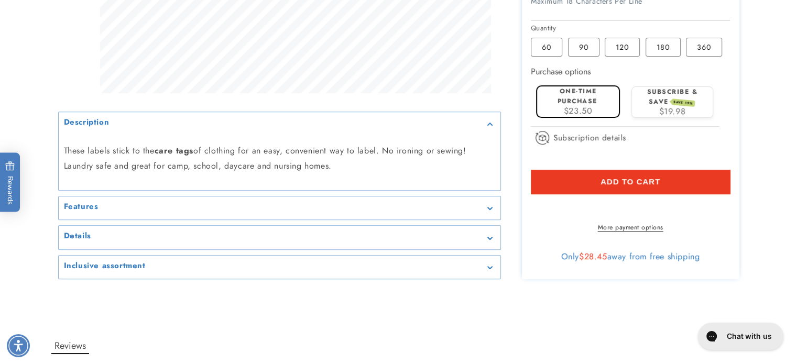
scroll to position [472, 0]
type input "**********"
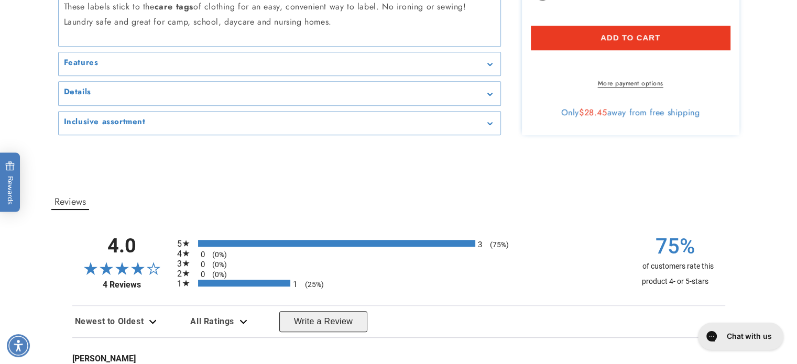
scroll to position [629, 0]
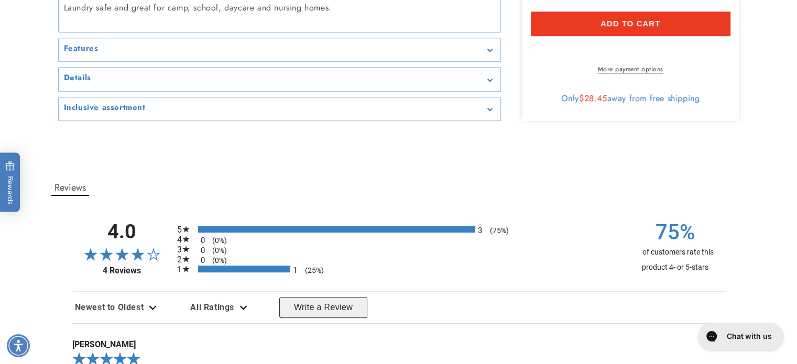
type input "**********"
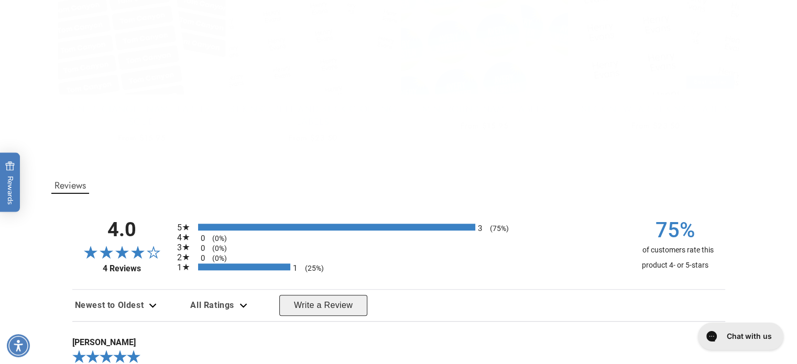
scroll to position [891, 0]
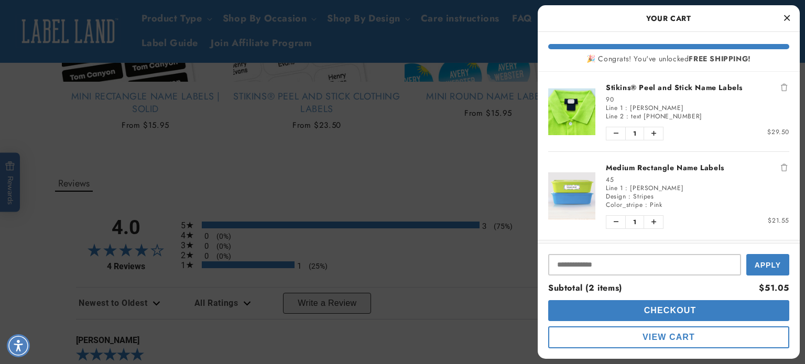
click at [623, 173] on link "Medium Rectangle Name Labels" at bounding box center [698, 168] width 184 height 10
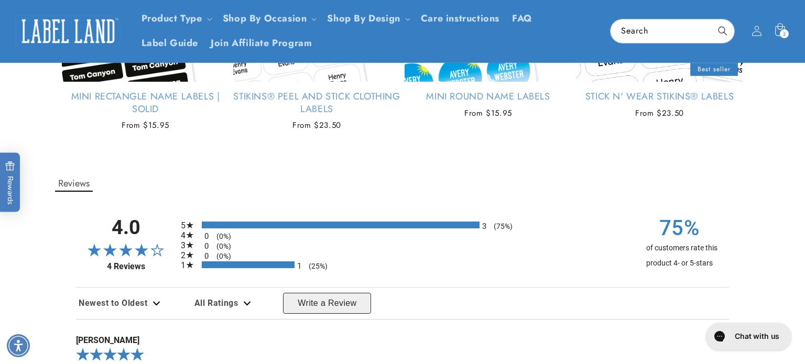
click at [624, 177] on body "Skip to main content Enable accessibility for low vision Open the accessibility…" at bounding box center [402, 245] width 805 height 2273
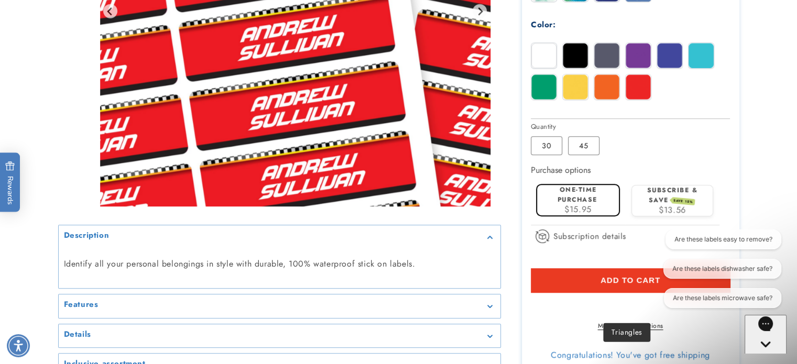
scroll to position [629, 0]
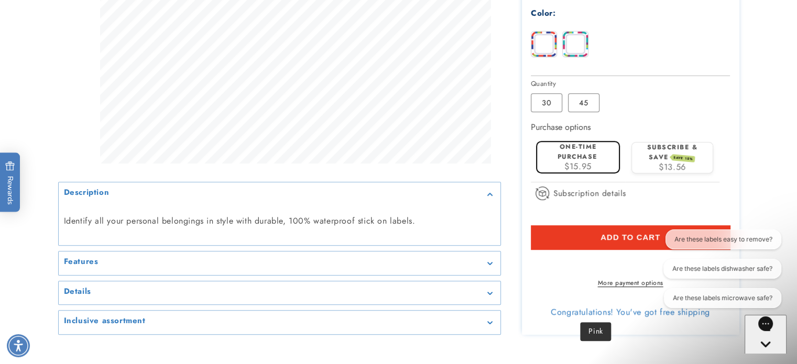
click at [588, 57] on img at bounding box center [575, 43] width 25 height 25
click at [555, 57] on img at bounding box center [544, 43] width 25 height 25
click at [588, 57] on img at bounding box center [575, 43] width 25 height 25
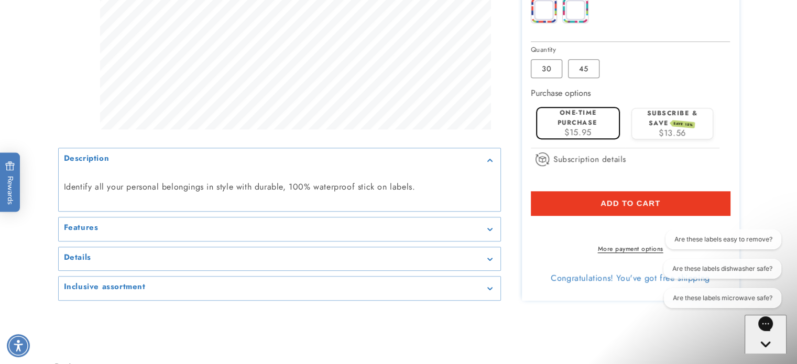
scroll to position [734, 0]
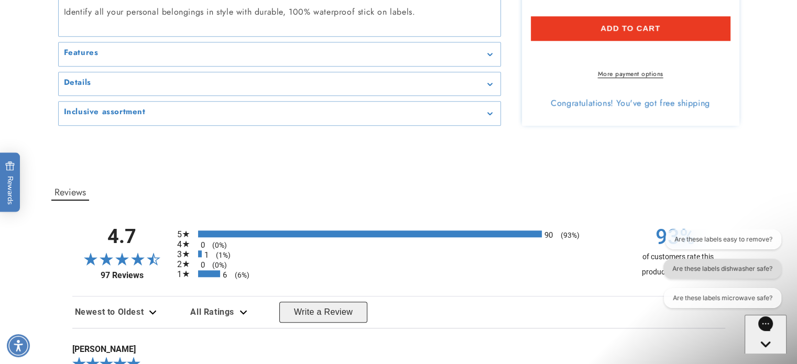
scroll to position [839, 0]
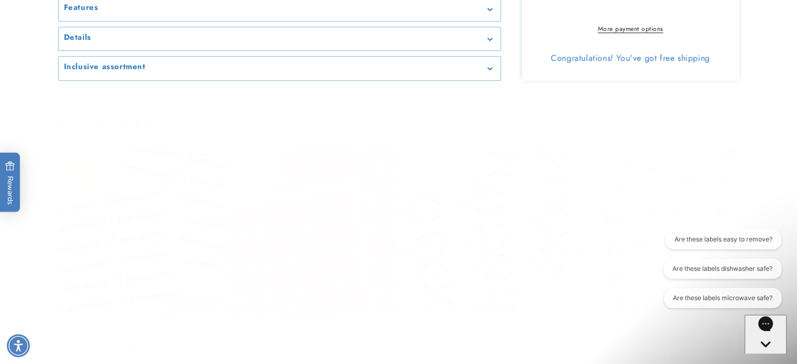
scroll to position [996, 0]
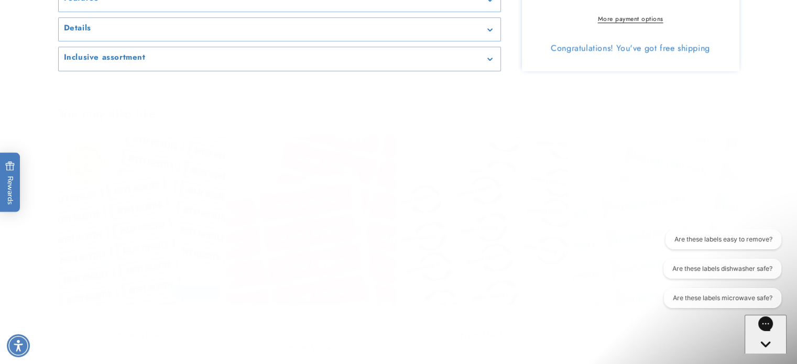
scroll to position [950, 0]
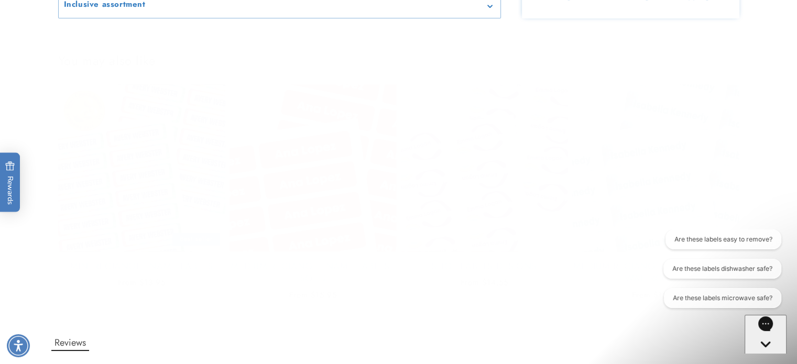
scroll to position [1002, 0]
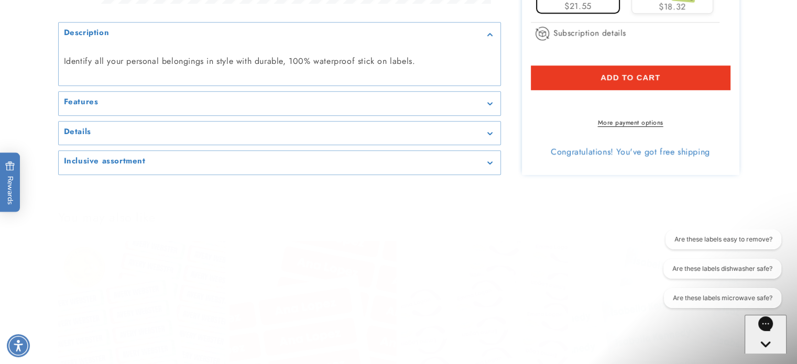
scroll to position [845, 0]
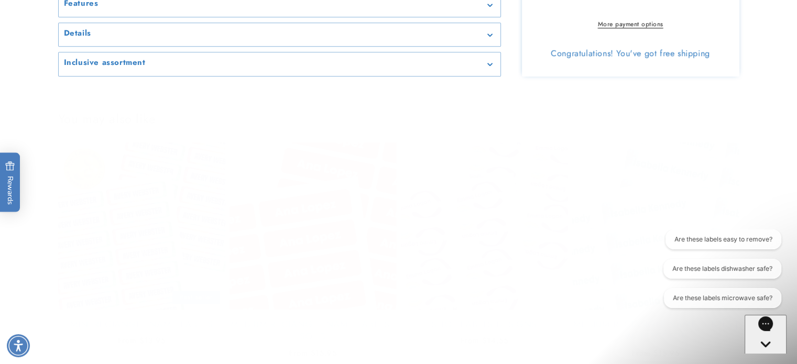
scroll to position [950, 0]
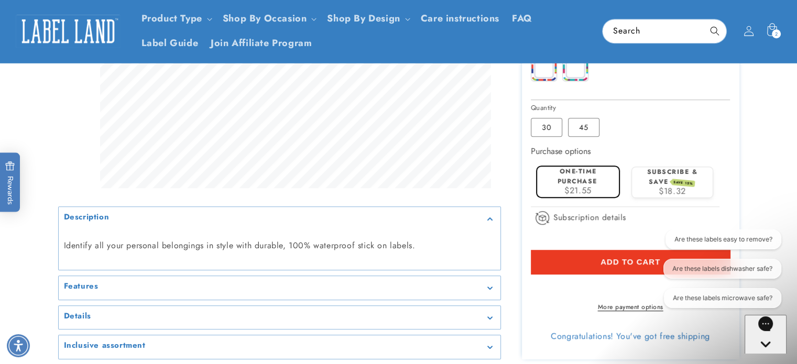
scroll to position [635, 0]
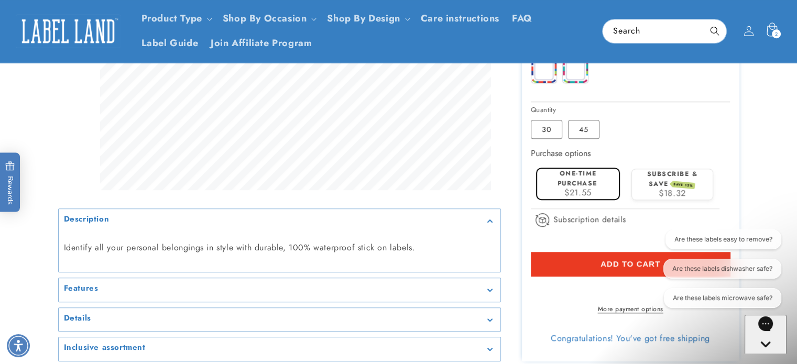
click at [760, 36] on icon at bounding box center [772, 31] width 25 height 25
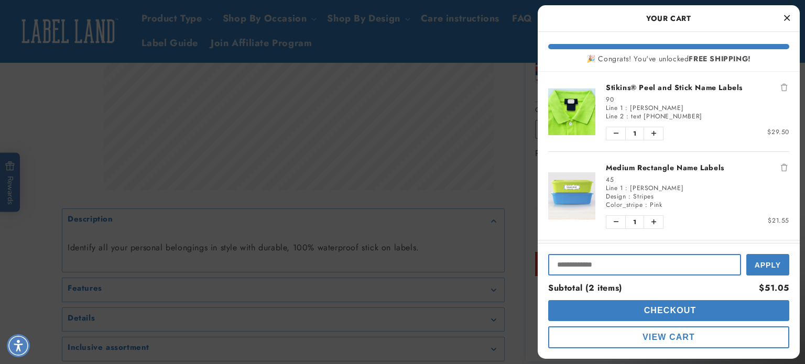
click at [680, 261] on input "Input Discount" at bounding box center [644, 264] width 193 height 21
click at [419, 263] on div at bounding box center [402, 182] width 805 height 364
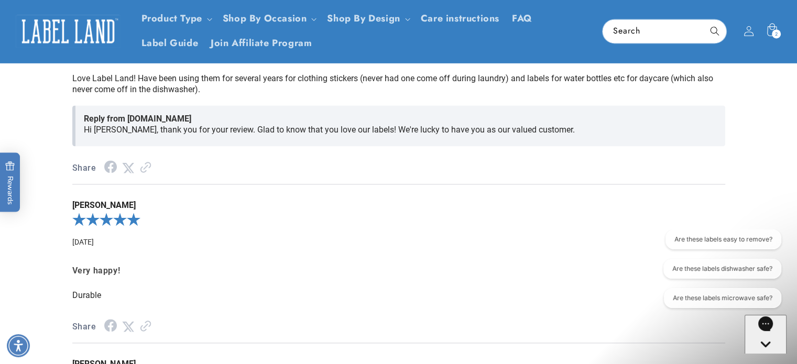
scroll to position [1474, 0]
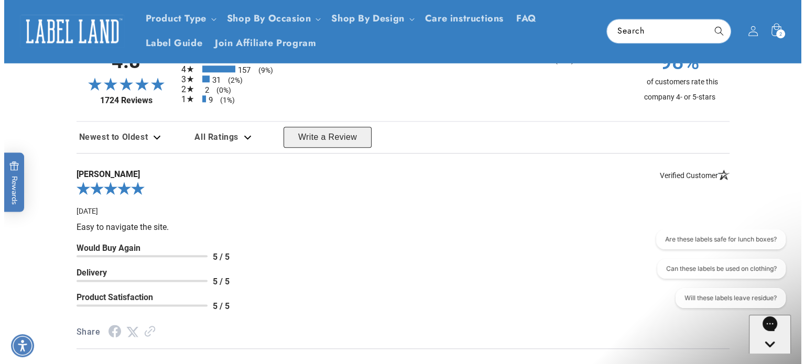
scroll to position [1206, 0]
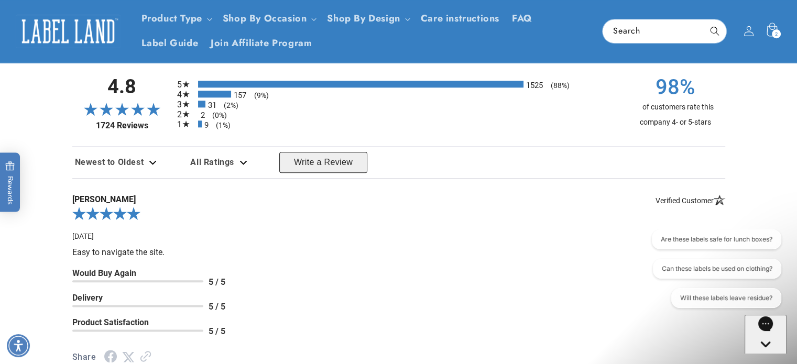
click at [775, 38] on span "2" at bounding box center [776, 33] width 3 height 9
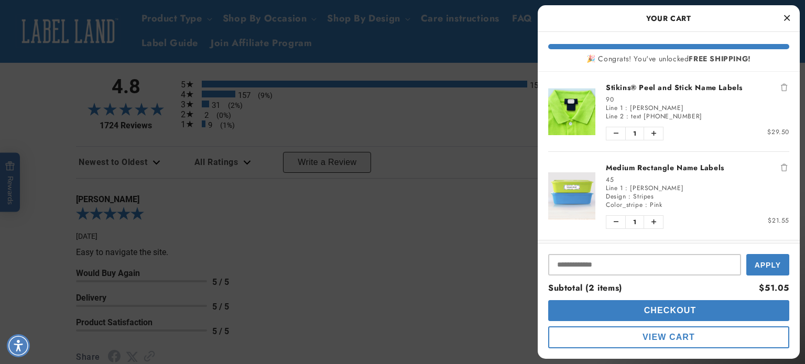
click at [677, 317] on button "Checkout" at bounding box center [668, 310] width 241 height 21
